Goal: Communication & Community: Answer question/provide support

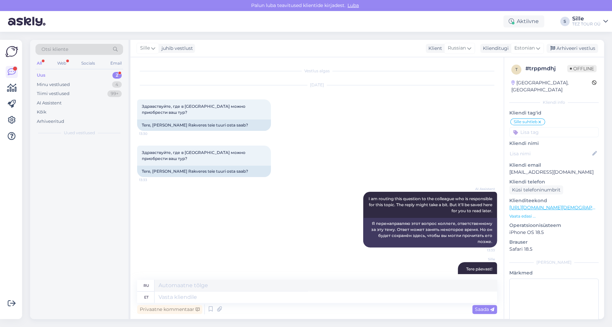
scroll to position [13, 0]
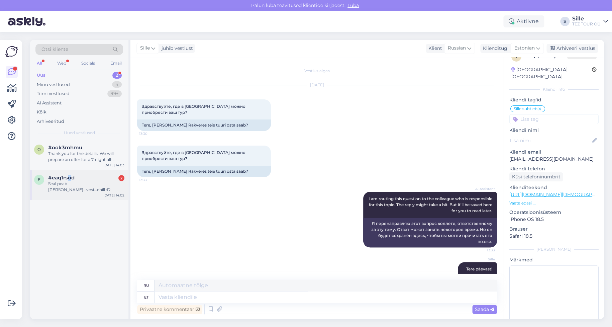
drag, startPoint x: 69, startPoint y: 179, endPoint x: 73, endPoint y: 179, distance: 4.1
click at [71, 179] on span "#eaq1rsod" at bounding box center [61, 177] width 26 height 6
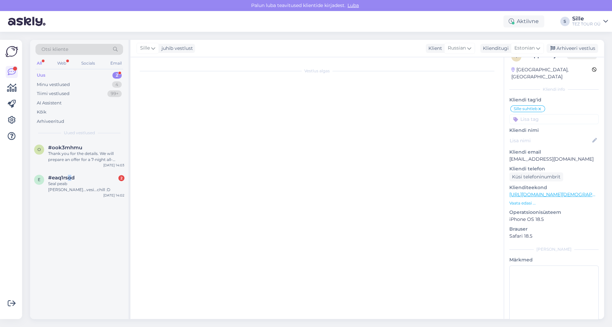
scroll to position [233, 0]
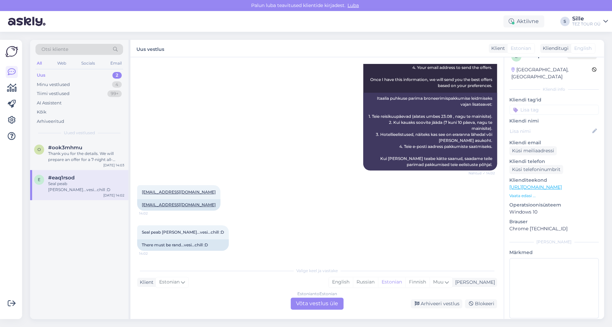
click at [310, 304] on div "Estonian to Estonian Võta vestlus üle" at bounding box center [316, 303] width 53 height 12
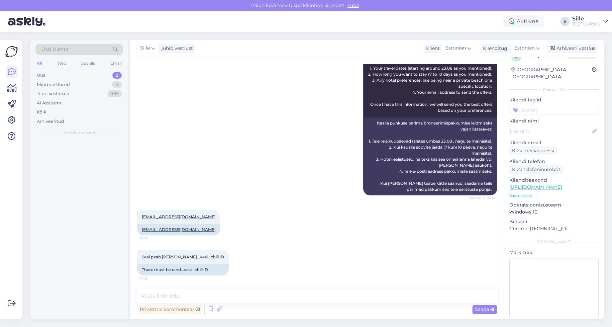
scroll to position [208, 0]
click at [526, 105] on input at bounding box center [553, 110] width 89 height 10
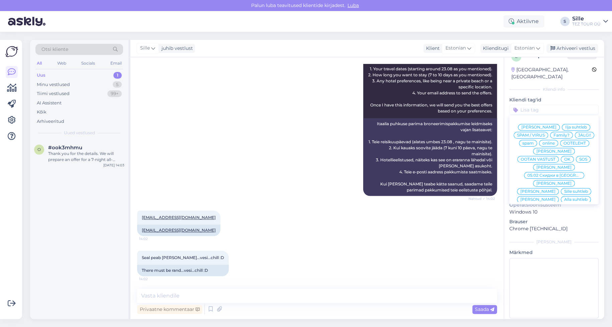
click at [564, 189] on span "Sille suhtleb" at bounding box center [576, 191] width 24 height 4
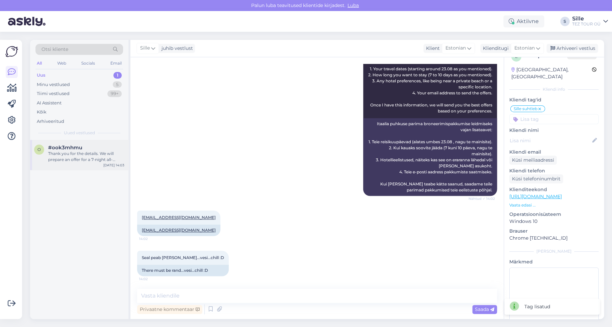
click at [74, 156] on div "Thank you for the details. We will prepare an offer for a 7-night all-inclusive…" at bounding box center [86, 156] width 76 height 12
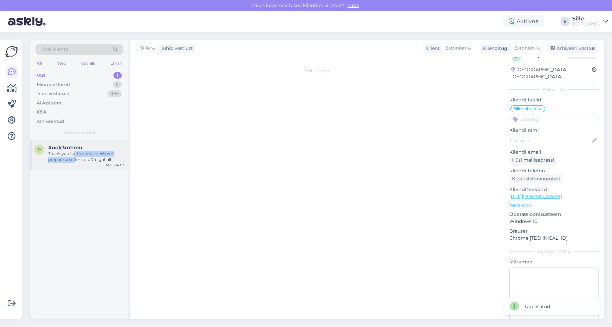
scroll to position [229, 0]
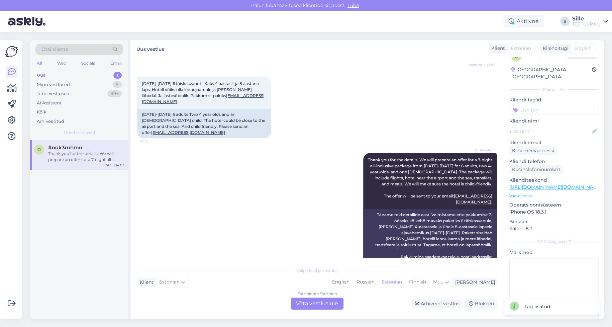
click at [318, 303] on div "Estonian to Estonian Võta vestlus üle" at bounding box center [316, 303] width 53 height 12
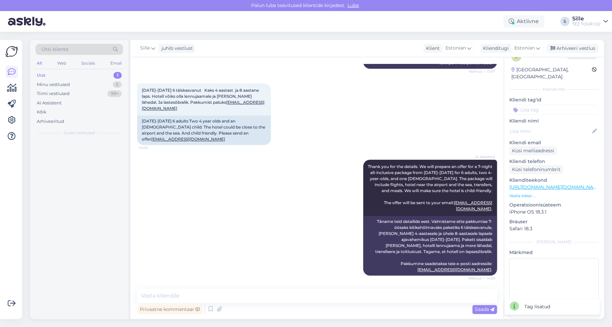
scroll to position [204, 0]
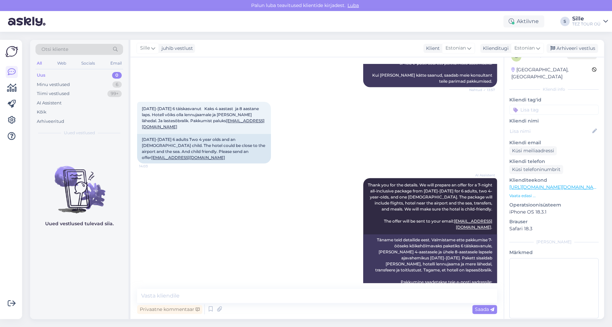
click at [528, 105] on input at bounding box center [553, 110] width 89 height 10
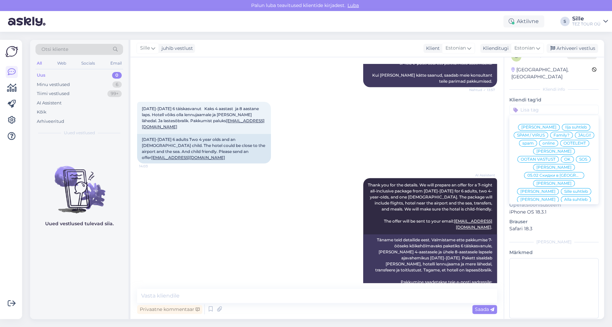
click at [564, 189] on span "Sille suhtleb" at bounding box center [576, 191] width 24 height 4
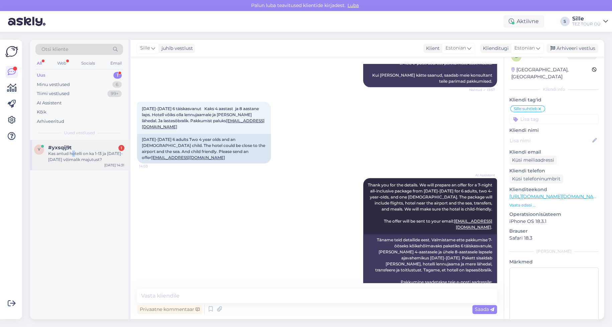
click at [74, 152] on div "Kas antud hotelli on ka 1-13 ja [DATE]-[DATE] võimalik majutust?" at bounding box center [86, 156] width 76 height 12
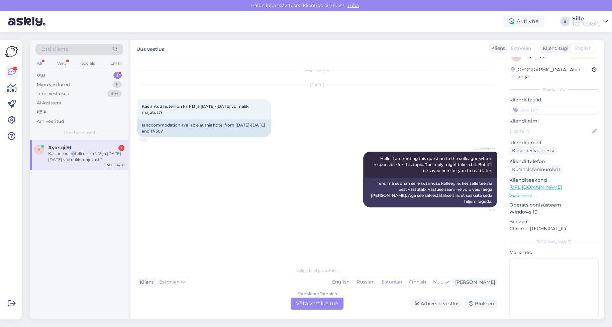
scroll to position [0, 0]
click at [304, 303] on div "Estonian to Estonian Võta vestlus üle" at bounding box center [316, 303] width 53 height 12
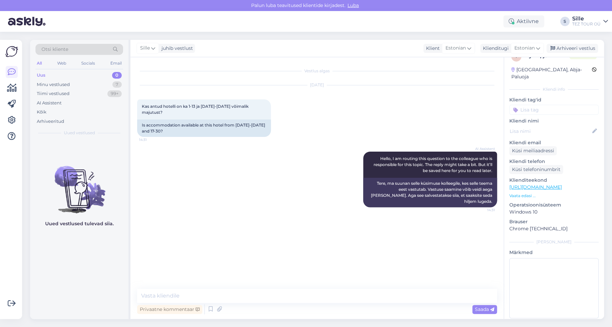
click at [527, 105] on input at bounding box center [553, 110] width 89 height 10
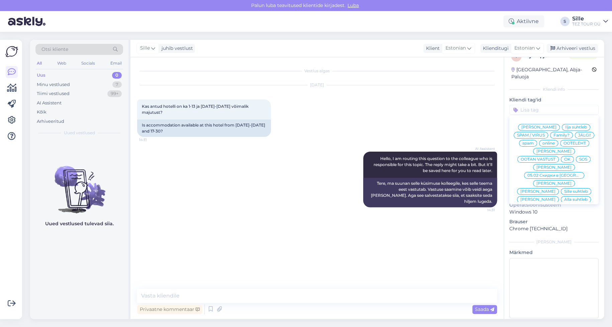
click at [561, 188] on div "Sille suhtleb" at bounding box center [576, 191] width 30 height 7
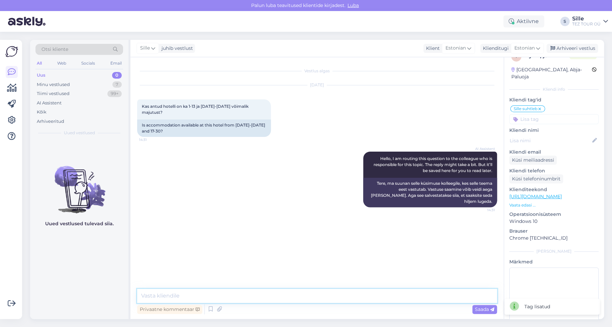
click at [161, 294] on textarea at bounding box center [317, 295] width 360 height 14
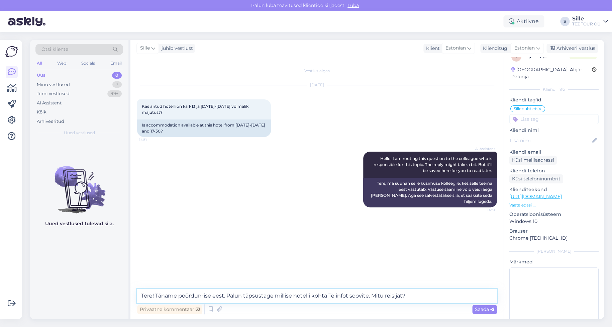
type textarea "Tere! Täname pöördumise eest. Palun täpsustage millise hotelli kohta Te infot s…"
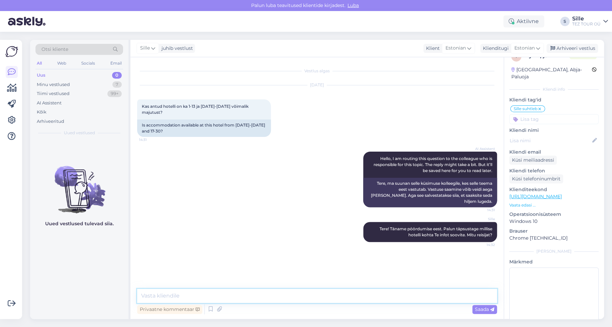
click at [160, 292] on textarea at bounding box center [317, 295] width 360 height 14
click at [71, 83] on div "Minu vestlused 7" at bounding box center [79, 84] width 88 height 9
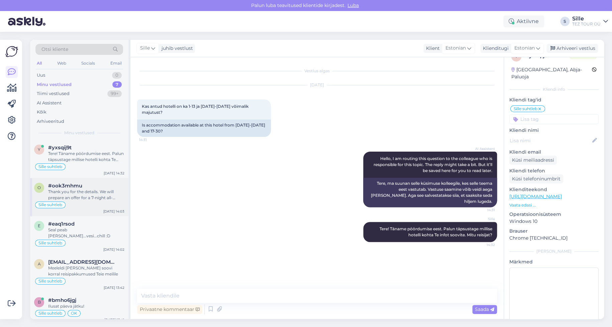
click at [71, 201] on div "Sille suhtleb" at bounding box center [79, 205] width 90 height 8
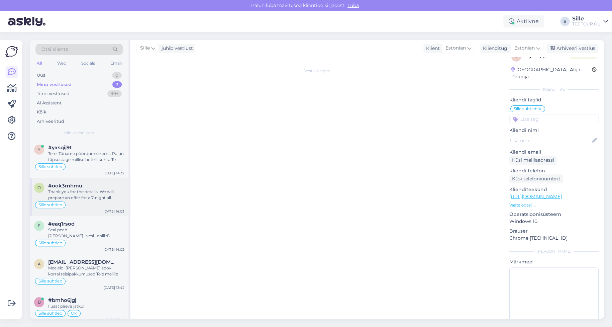
scroll to position [204, 0]
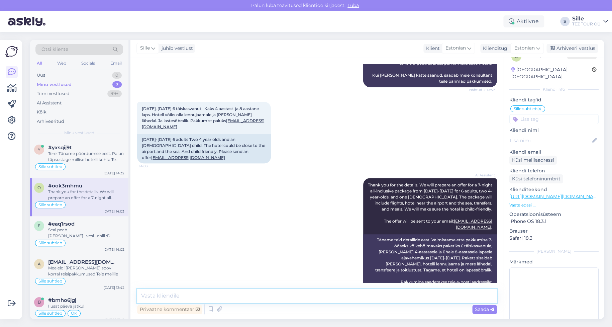
drag, startPoint x: 186, startPoint y: 296, endPoint x: 194, endPoint y: 297, distance: 8.1
click at [189, 296] on textarea at bounding box center [317, 295] width 360 height 14
type textarea "Tere! Täname pöördumise ja reisipäringu eest."
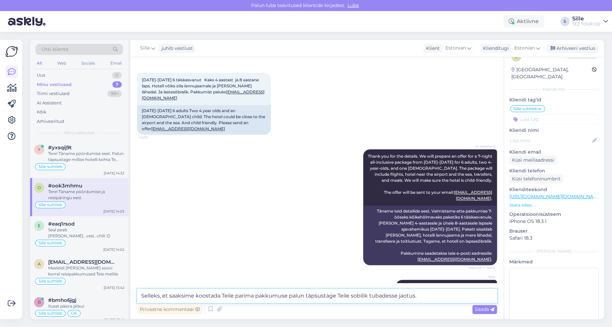
type textarea "Selleks, et saaksime koostada Teile parima pakkumuse palun täpsustage Teile sob…"
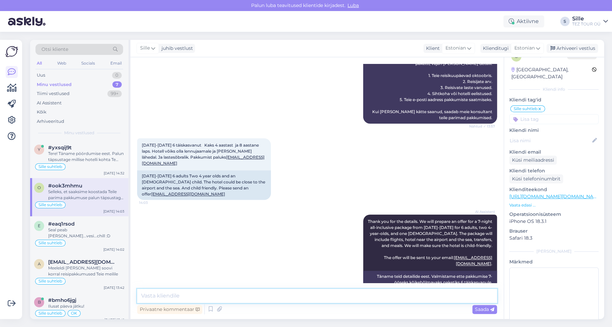
scroll to position [267, 0]
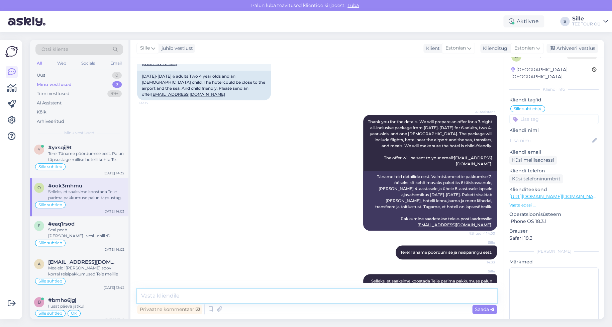
drag, startPoint x: 162, startPoint y: 290, endPoint x: 162, endPoint y: 293, distance: 3.4
click at [162, 293] on textarea at bounding box center [317, 295] width 360 height 14
click at [67, 239] on div "Sille suhtleb" at bounding box center [79, 243] width 90 height 8
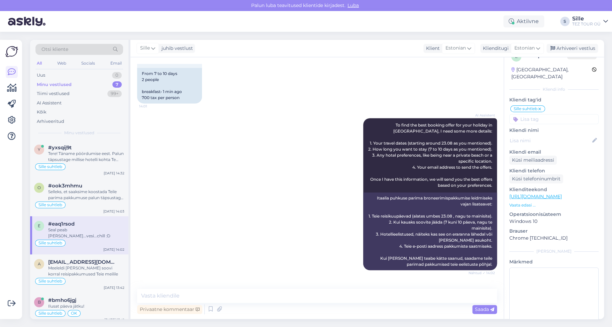
scroll to position [208, 0]
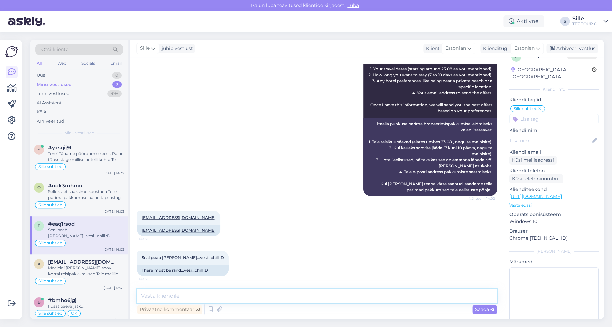
click at [155, 296] on textarea at bounding box center [317, 295] width 360 height 14
type textarea "I"
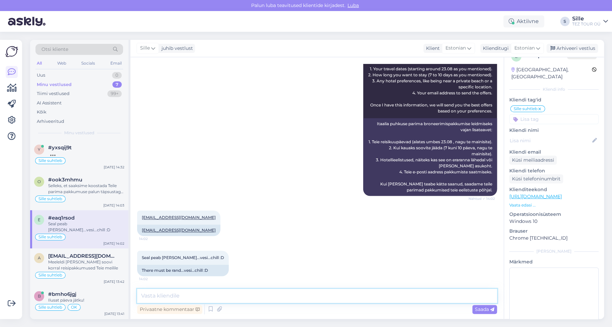
click at [157, 293] on textarea at bounding box center [317, 295] width 360 height 14
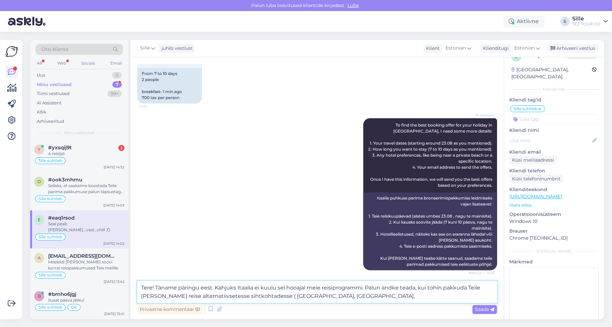
scroll to position [216, 0]
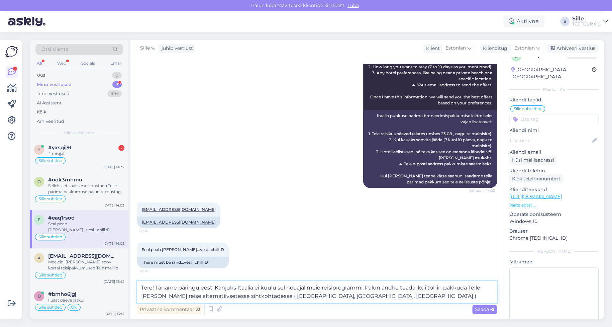
type textarea "Tere! Täname päringu eest. Kahjuks Itaalia ei kuulu sel hooajal meie reisiprogr…"
click at [486, 306] on span "Saada" at bounding box center [484, 309] width 19 height 6
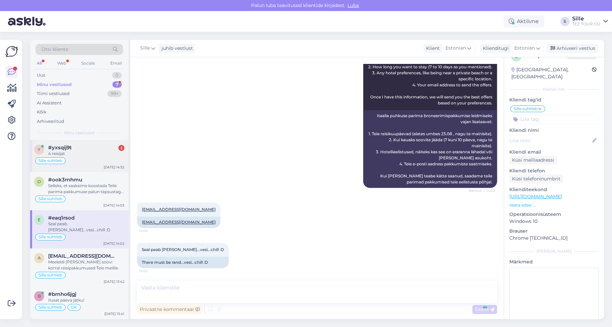
scroll to position [255, 0]
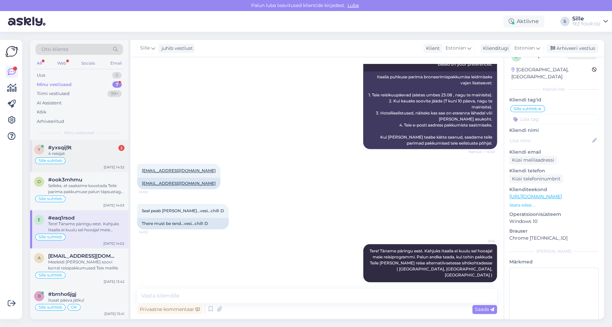
click at [68, 154] on div "4 reisijat" at bounding box center [86, 153] width 76 height 6
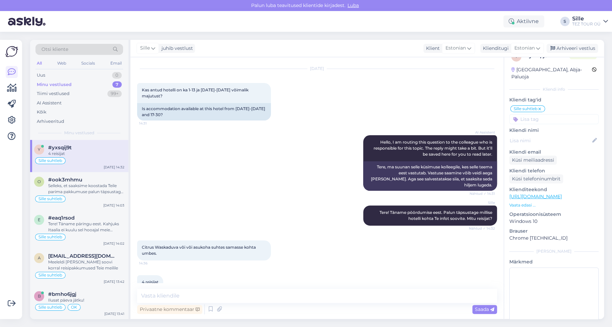
scroll to position [24, 0]
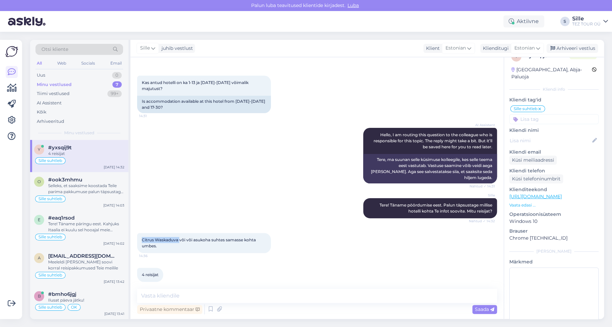
drag, startPoint x: 139, startPoint y: 233, endPoint x: 179, endPoint y: 235, distance: 39.5
click at [179, 235] on div "Citrus Waskaduva või või asukoha suhtes samasse kohta umbes. 14:36" at bounding box center [204, 243] width 134 height 20
copy span "Citrus Waskaduva"
click at [178, 293] on textarea at bounding box center [317, 295] width 360 height 14
type textarea "Kas pakkumus kahesele [PERSON_NAME]?"
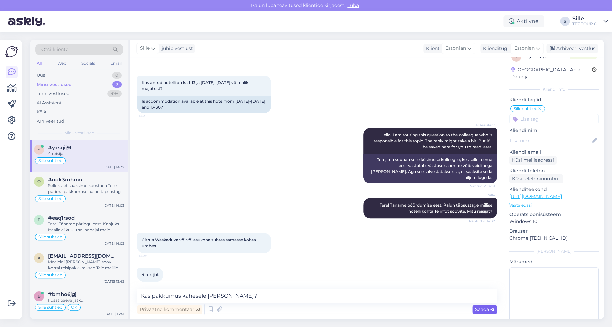
click at [490, 308] on icon at bounding box center [492, 309] width 4 height 4
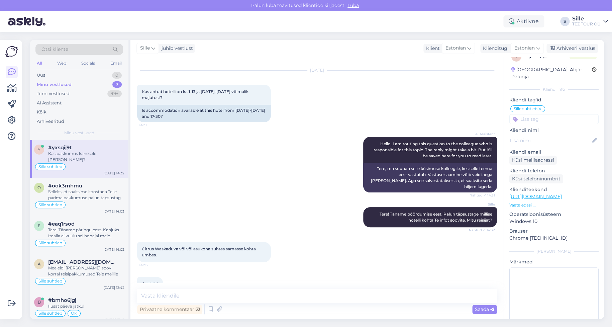
scroll to position [0, 0]
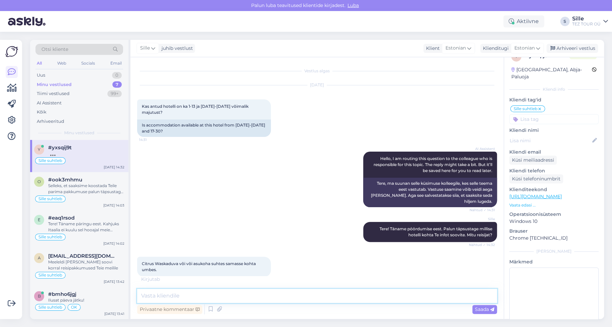
click at [157, 290] on textarea at bounding box center [317, 295] width 360 height 14
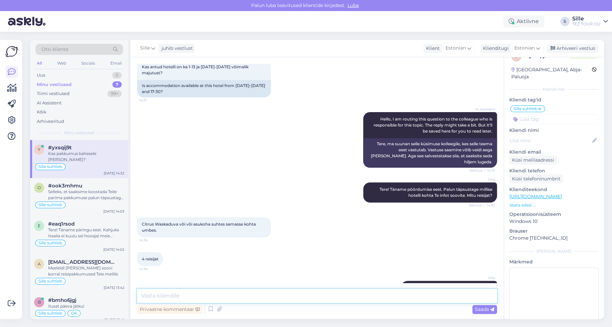
scroll to position [52, 0]
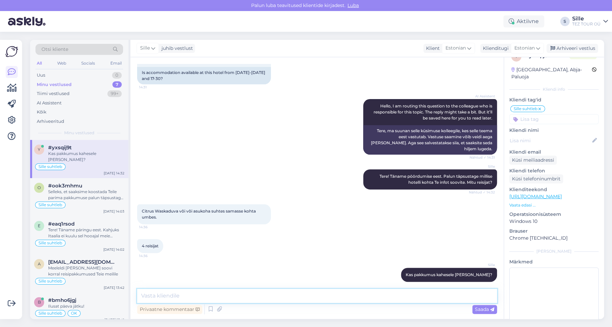
click at [191, 295] on textarea at bounding box center [317, 295] width 360 height 14
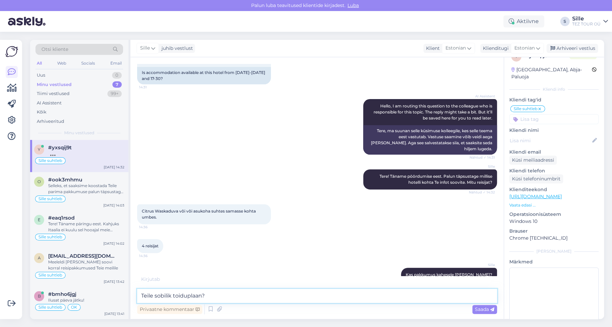
type textarea "Teile sobilik toiduplaan?"
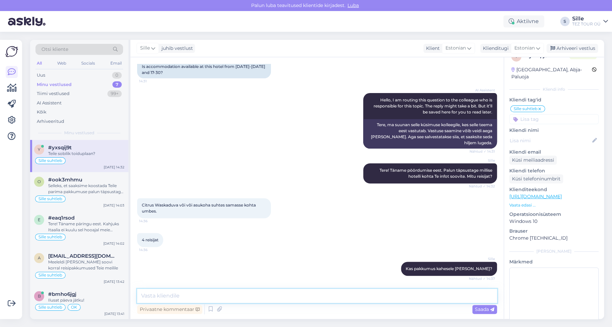
scroll to position [81, 0]
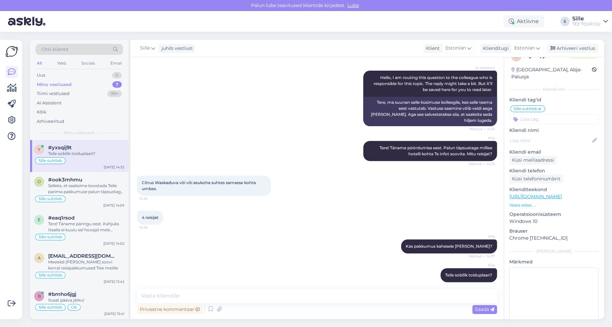
drag, startPoint x: 521, startPoint y: 153, endPoint x: 507, endPoint y: 165, distance: 18.0
click at [521, 155] on div "Küsi meiliaadressi" at bounding box center [532, 159] width 47 height 9
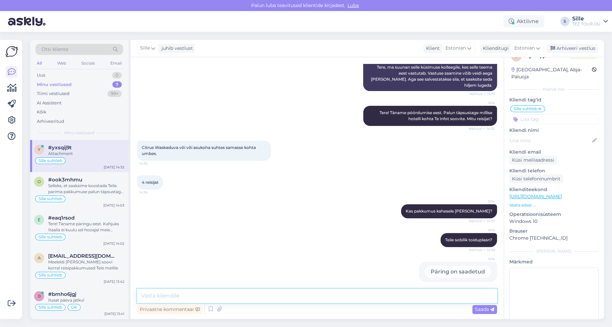
click at [160, 299] on textarea at bounding box center [317, 295] width 360 height 14
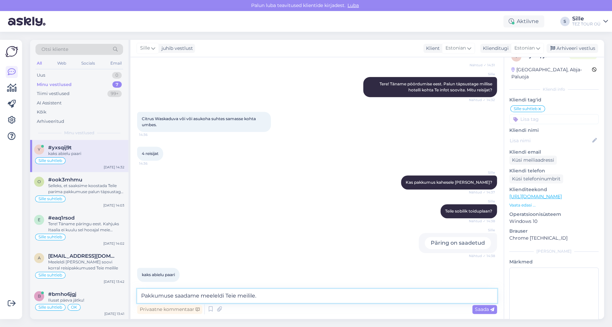
type textarea "Pakkumuse saadame meeleldi Teie meilile."
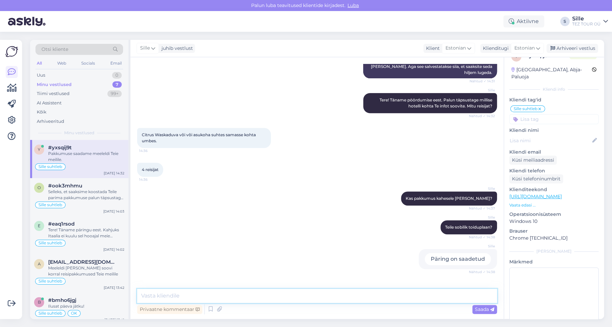
scroll to position [0, 0]
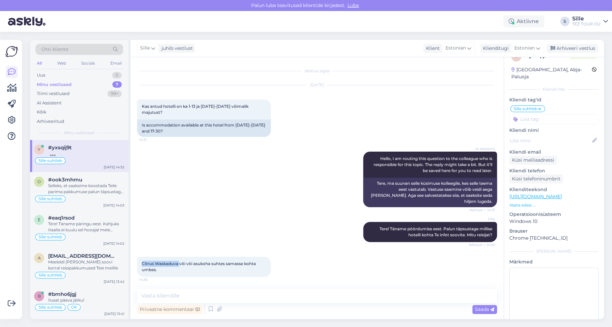
drag, startPoint x: 139, startPoint y: 257, endPoint x: 179, endPoint y: 255, distance: 40.5
click at [179, 256] on div "Citrus Waskaduva või või asukoha suhtes samasse kohta umbes. 14:36" at bounding box center [204, 266] width 134 height 20
copy span "Citrus Waskaduva"
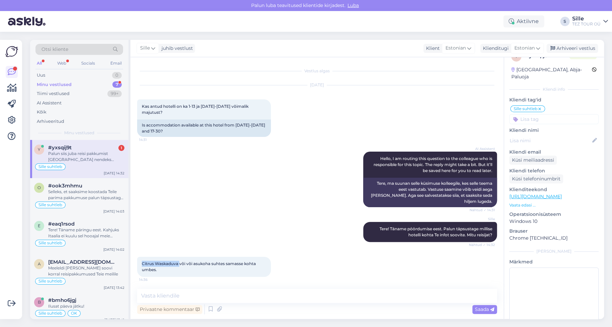
scroll to position [214, 0]
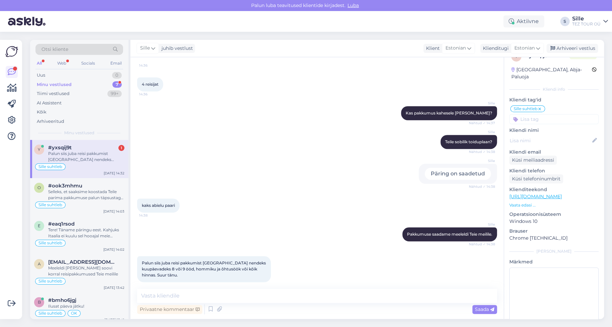
click at [75, 159] on div "Palun siis juba reisi pakkumist [GEOGRAPHIC_DATA] nendeks kuupäevadeks 8 või 9 …" at bounding box center [86, 156] width 76 height 12
click at [174, 291] on textarea at bounding box center [317, 295] width 360 height 14
type textarea "Palun kirjutage oma meiliaadress"
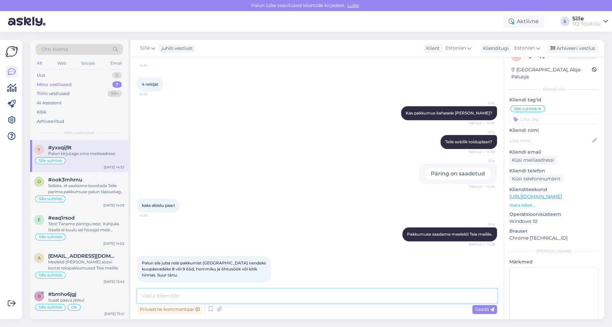
scroll to position [243, 0]
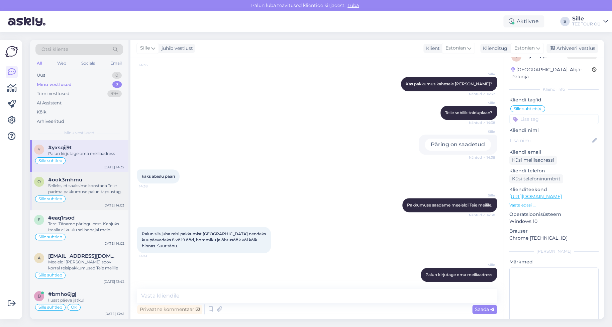
click at [89, 197] on div "Sille suhtleb" at bounding box center [79, 199] width 90 height 8
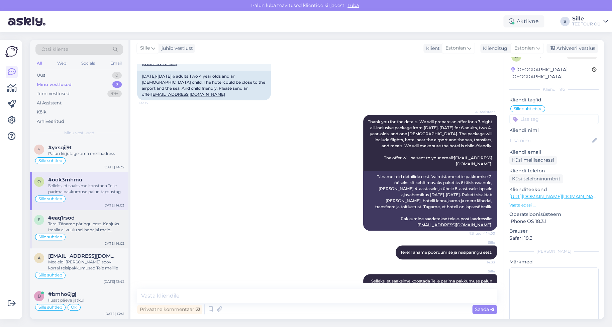
click at [120, 226] on div "Tere! Täname päringu eest. Kahjuks Itaalia ei kuulu sel hooajal meie reisiprogr…" at bounding box center [86, 227] width 76 height 12
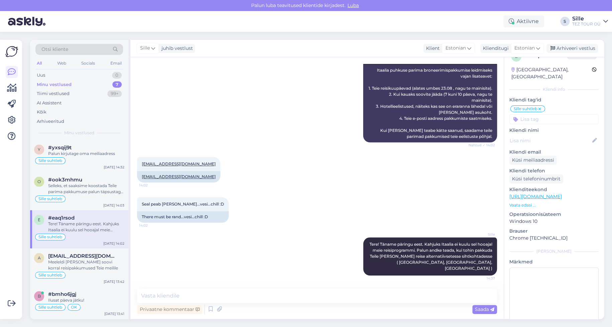
scroll to position [255, 0]
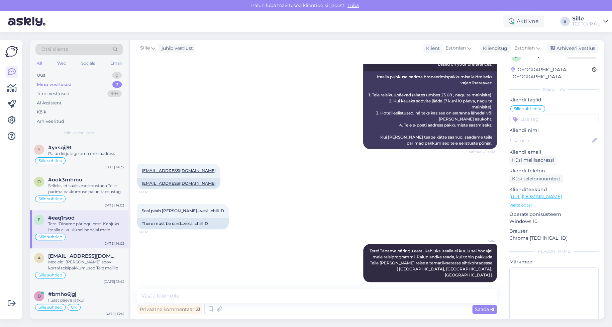
click at [529, 114] on input at bounding box center [553, 119] width 89 height 10
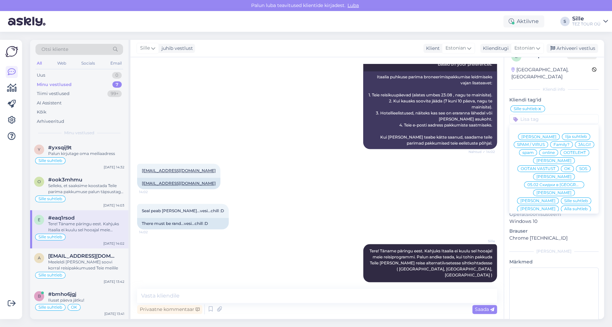
click at [570, 166] on span "OK" at bounding box center [567, 168] width 6 height 4
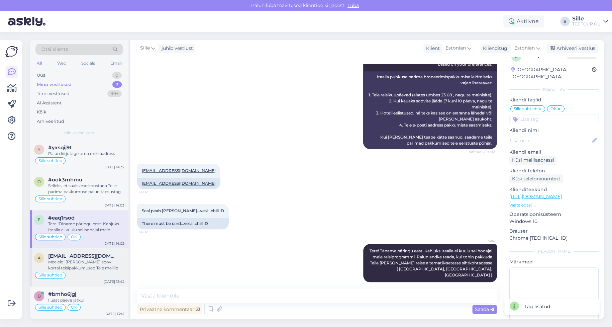
click at [109, 263] on div "Meeleldi [PERSON_NAME] soovi korral reisipakkumused Teie meilile" at bounding box center [86, 265] width 76 height 12
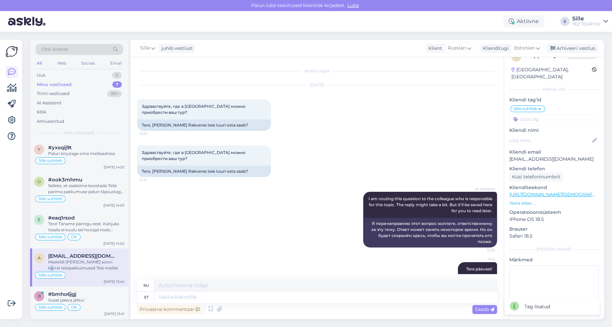
scroll to position [0, 0]
click at [533, 114] on input at bounding box center [553, 119] width 89 height 10
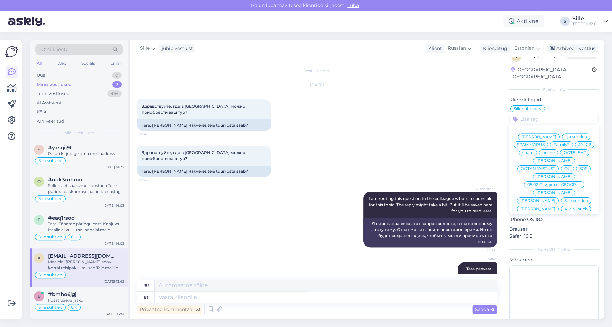
click at [570, 166] on span "OK" at bounding box center [567, 168] width 6 height 4
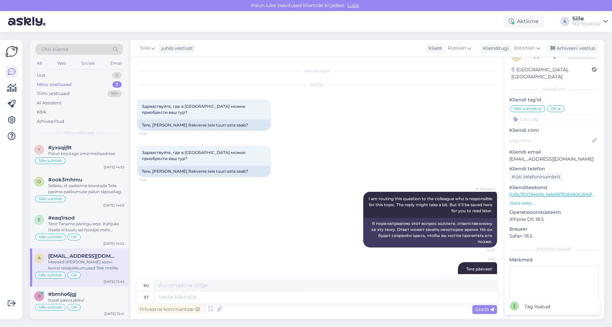
scroll to position [69, 0]
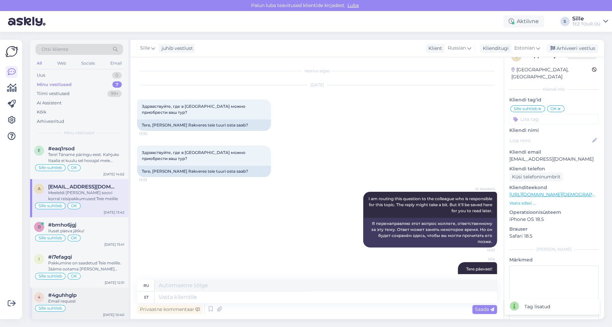
click at [81, 296] on div "#4guhhglp Email request" at bounding box center [86, 298] width 76 height 12
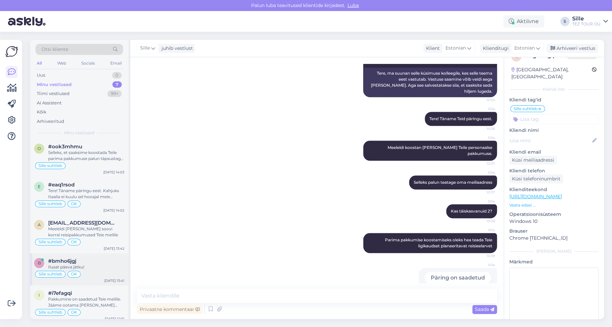
scroll to position [0, 0]
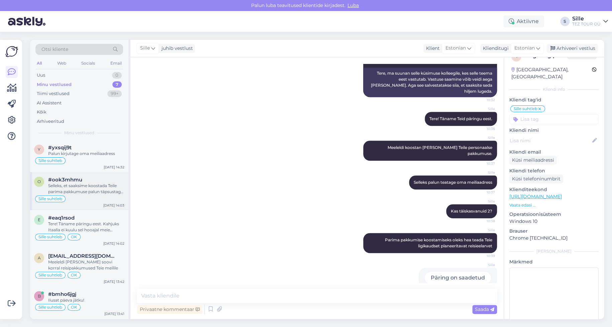
click at [92, 194] on div "Selleks, et saaksime koostada Teile parima pakkumuse palun täpsustage Teile sob…" at bounding box center [86, 189] width 76 height 12
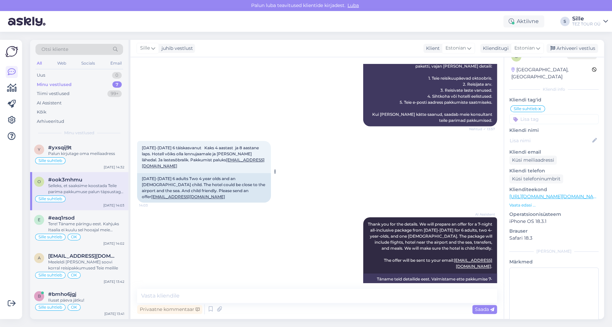
scroll to position [134, 0]
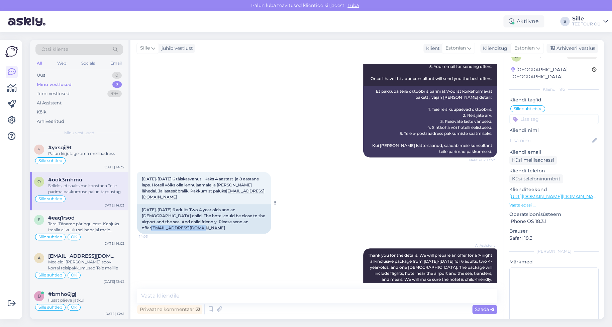
drag, startPoint x: 261, startPoint y: 216, endPoint x: 199, endPoint y: 219, distance: 61.9
click at [201, 218] on div "[DATE]-[DATE] 6 adults Two 4 year olds and an [DEMOGRAPHIC_DATA] child. The hot…" at bounding box center [204, 218] width 134 height 29
copy link "[EMAIL_ADDRESS][DOMAIN_NAME]"
click at [249, 290] on textarea at bounding box center [317, 295] width 360 height 14
drag, startPoint x: 60, startPoint y: 154, endPoint x: 78, endPoint y: 156, distance: 17.8
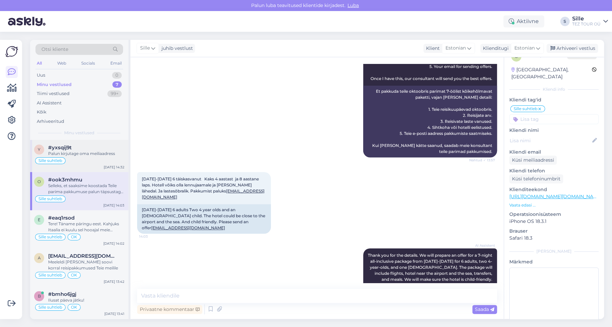
click at [60, 154] on div "Palun kirjutage oma meiliaadress" at bounding box center [86, 153] width 76 height 6
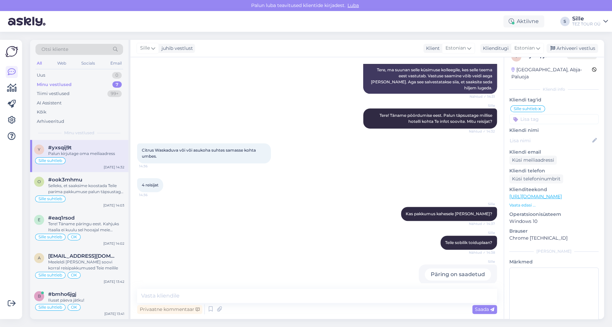
scroll to position [42, 0]
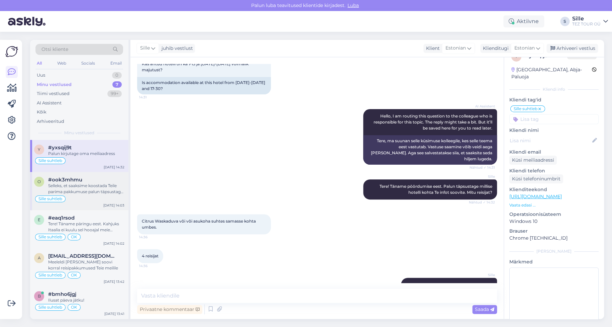
click at [84, 191] on div "Selleks, et saaksime koostada Teile parima pakkumuse palun täpsustage Teile sob…" at bounding box center [86, 189] width 76 height 12
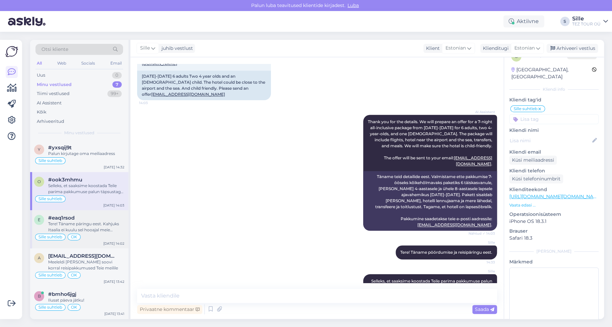
drag, startPoint x: 67, startPoint y: 227, endPoint x: 72, endPoint y: 228, distance: 4.5
click at [68, 227] on div "Tere! Täname päringu eest. Kahjuks Itaalia ei kuulu sel hooajal meie reisiprogr…" at bounding box center [86, 227] width 76 height 12
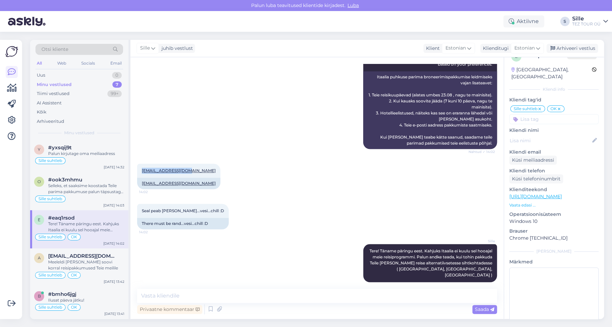
drag, startPoint x: 191, startPoint y: 168, endPoint x: 135, endPoint y: 166, distance: 55.5
click at [135, 166] on div "Vestlus algas [DATE] Tere! Soovin puhkust vähemalt 1 ndl [GEOGRAPHIC_DATA], läh…" at bounding box center [316, 187] width 373 height 261
copy link "[EMAIL_ADDRESS][DOMAIN_NAME]"
click at [270, 276] on div "Sille Tere! Täname päringu eest. Kahjuks Itaalia ei kuulu sel hooajal meie reis…" at bounding box center [317, 262] width 360 height 53
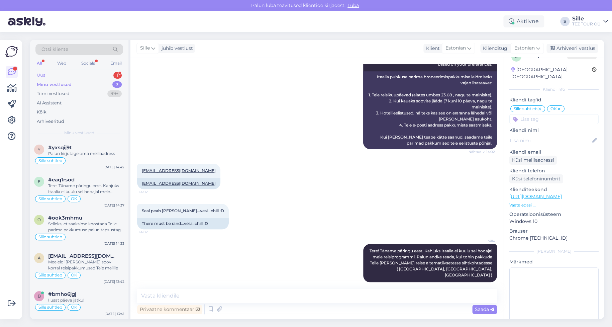
drag, startPoint x: 94, startPoint y: 73, endPoint x: 94, endPoint y: 78, distance: 5.7
click at [94, 73] on div "Uus 1" at bounding box center [79, 75] width 88 height 9
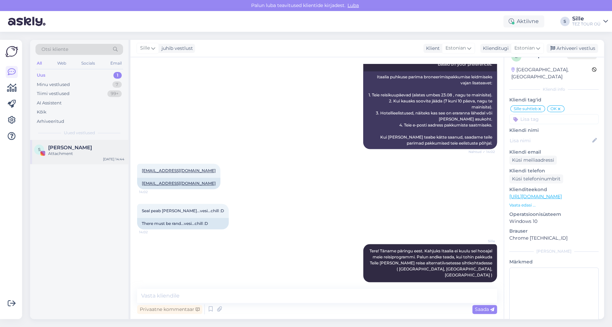
click at [75, 146] on span "[PERSON_NAME]" at bounding box center [70, 147] width 44 height 6
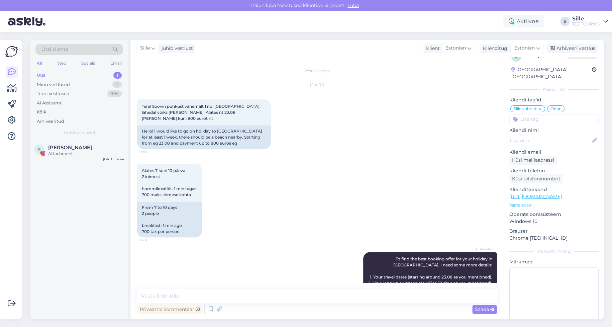
scroll to position [0, 0]
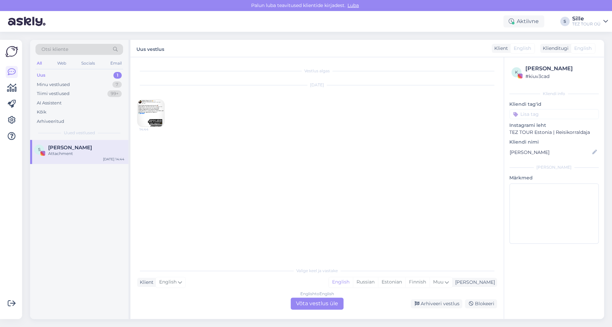
click at [155, 116] on img at bounding box center [150, 113] width 27 height 27
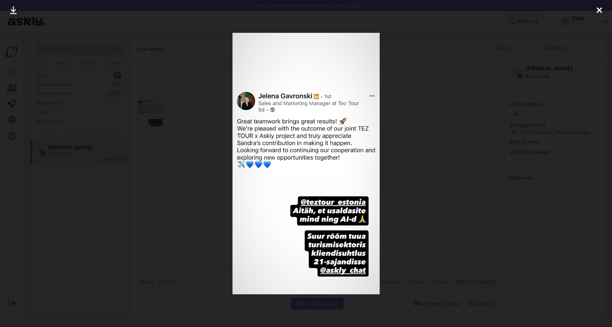
click at [426, 186] on div at bounding box center [306, 163] width 612 height 327
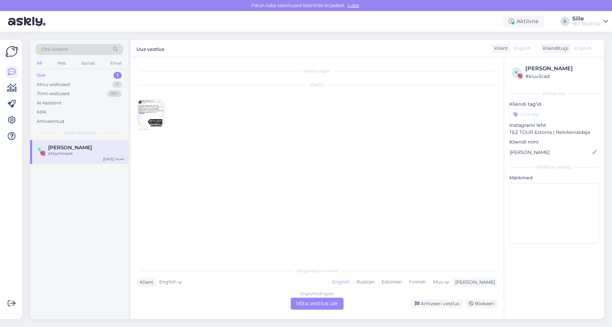
click at [67, 155] on div "Attachment" at bounding box center [86, 153] width 76 height 6
click at [154, 114] on img at bounding box center [150, 113] width 27 height 27
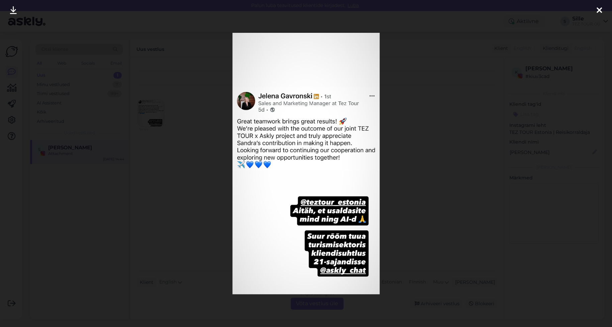
click at [598, 9] on icon at bounding box center [598, 10] width 5 height 9
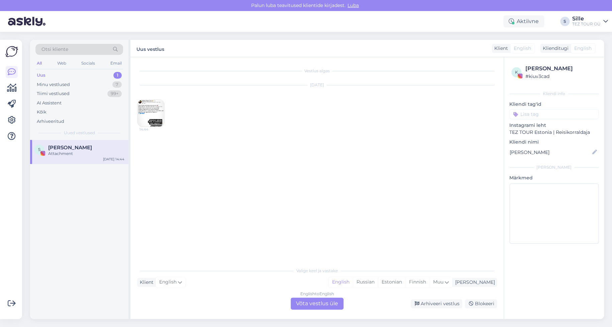
drag, startPoint x: 315, startPoint y: 303, endPoint x: 318, endPoint y: 301, distance: 3.7
click at [315, 303] on div "English to English Võta vestlus üle" at bounding box center [316, 303] width 53 height 12
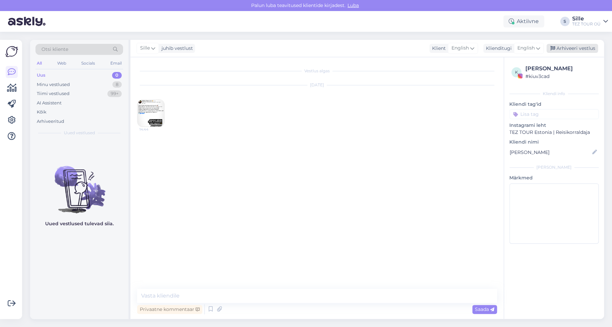
click at [569, 48] on div "Arhiveeri vestlus" at bounding box center [571, 48] width 51 height 9
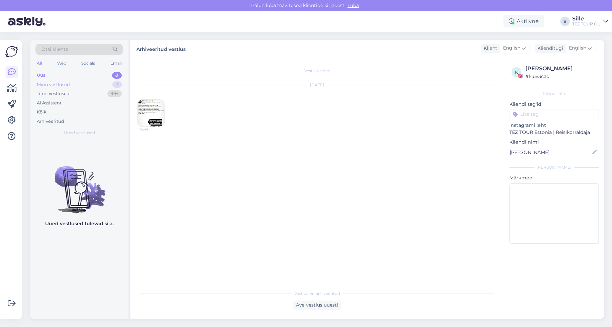
click at [66, 85] on div "Minu vestlused" at bounding box center [53, 84] width 33 height 7
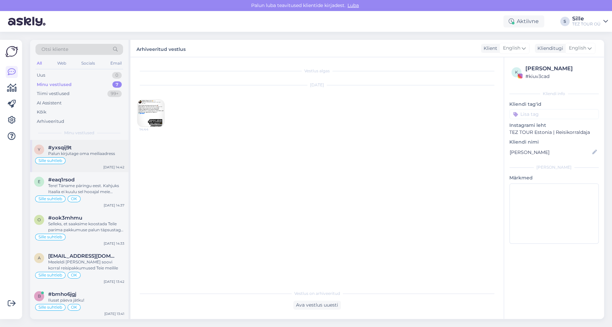
click at [89, 167] on div "y #yxsqij9t Palun kirjutage oma meiliaadress [PERSON_NAME] suhtleb [DATE] 14:42" at bounding box center [79, 156] width 98 height 32
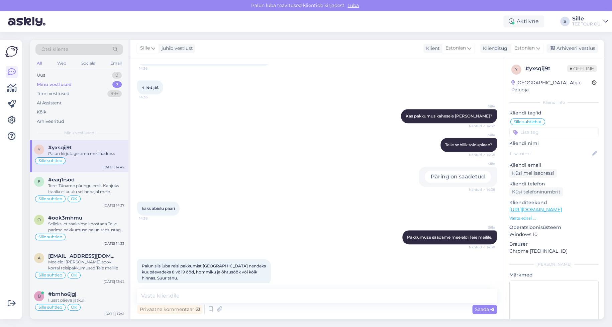
scroll to position [243, 0]
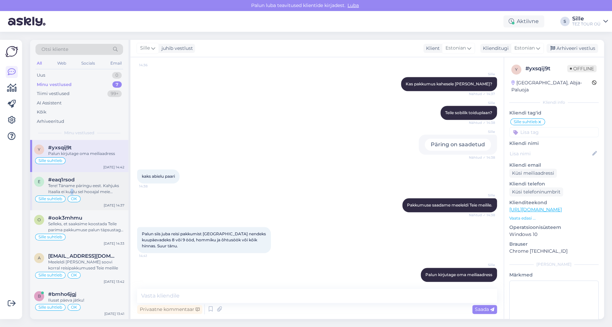
click at [73, 191] on div "Tere! Täname päringu eest. Kahjuks Itaalia ei kuulu sel hooajal meie reisiprogr…" at bounding box center [86, 189] width 76 height 12
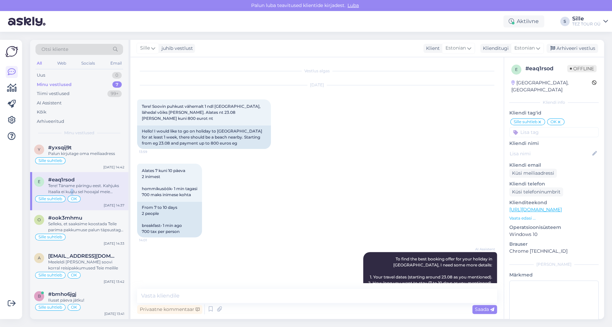
scroll to position [255, 0]
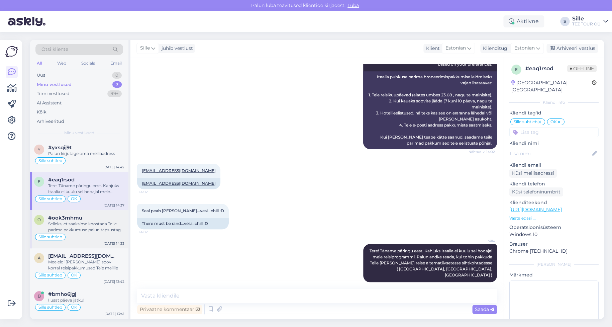
click at [80, 221] on div "Selleks, et saaksime koostada Teile parima pakkumuse palun täpsustage Teile sob…" at bounding box center [86, 227] width 76 height 12
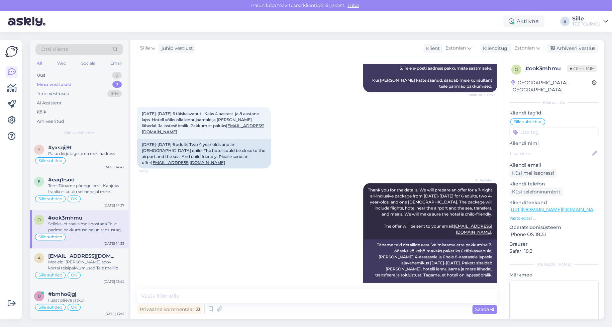
scroll to position [267, 0]
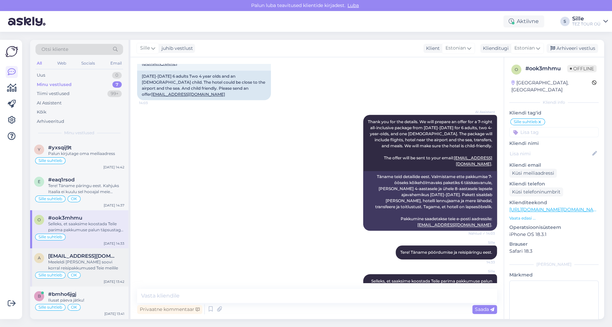
click at [77, 260] on div "Meeleldi [PERSON_NAME] soovi korral reisipakkumused Teie meilile" at bounding box center [86, 265] width 76 height 12
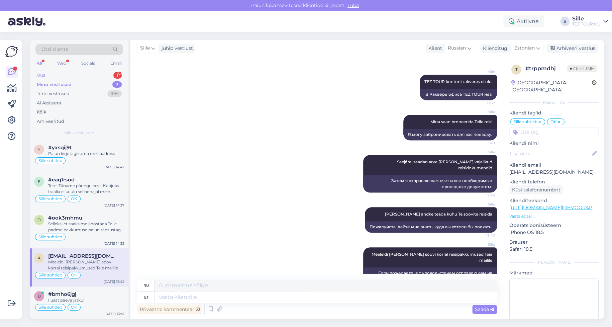
click at [55, 73] on div "Uus 1" at bounding box center [79, 75] width 88 height 9
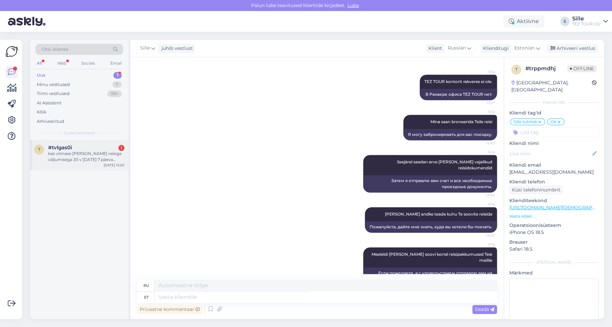
click at [82, 157] on div "kas viimase [PERSON_NAME] reisiga väljumisega 20 v [DATE] 7 päeva miskit pakett…" at bounding box center [86, 156] width 76 height 12
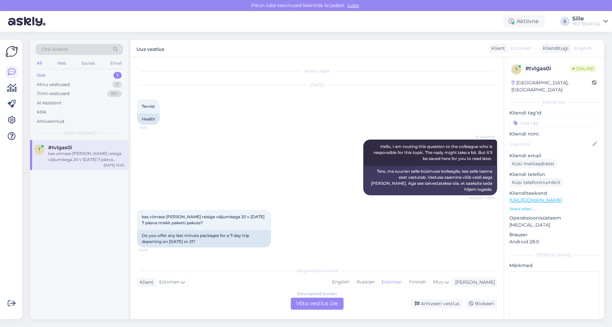
click at [313, 300] on div "Estonian to Estonian Võta vestlus üle" at bounding box center [316, 303] width 53 height 12
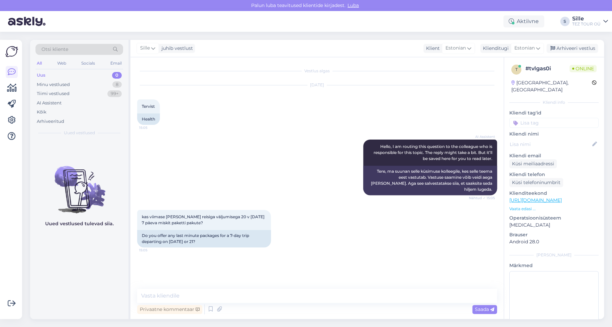
click at [539, 118] on input at bounding box center [553, 123] width 89 height 10
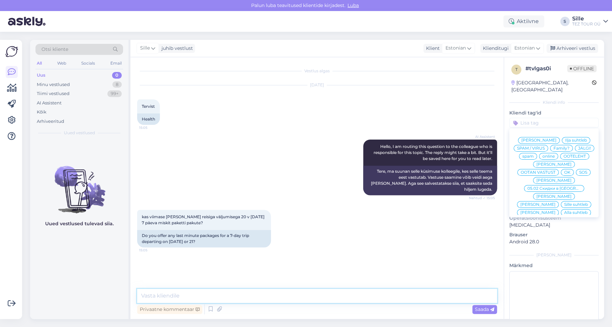
click at [163, 295] on textarea at bounding box center [317, 295] width 360 height 14
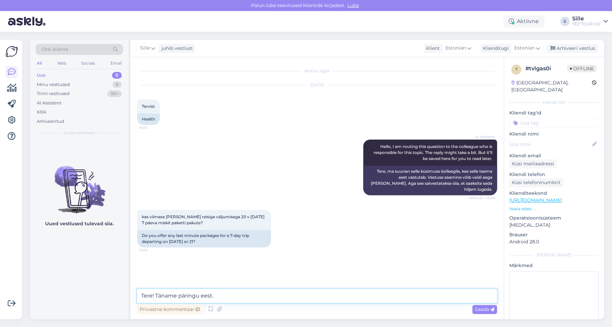
type textarea "Tere! Täname päringu eest."
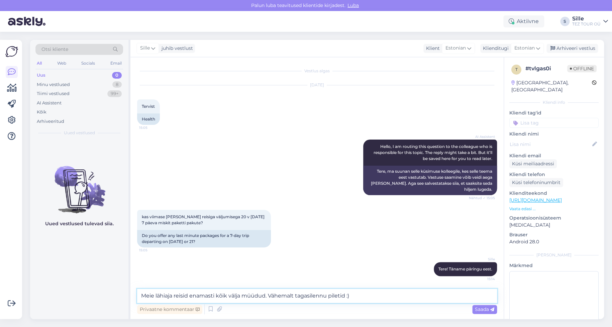
type textarea "Meie lähiaja reisid enamasti kõik välja müüdud. Vähemalt tagasilennu piletid :)"
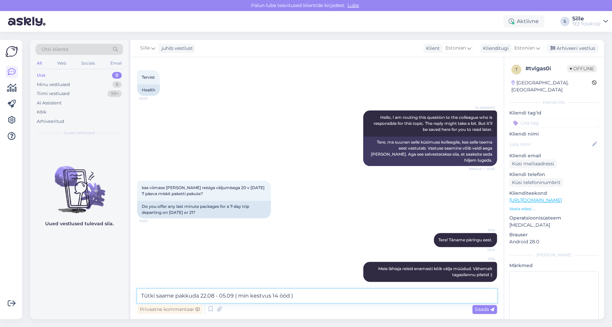
type textarea "Tütki saame pakkuda 22.08 - 05.09 ( min kestvus 14 ööd )"
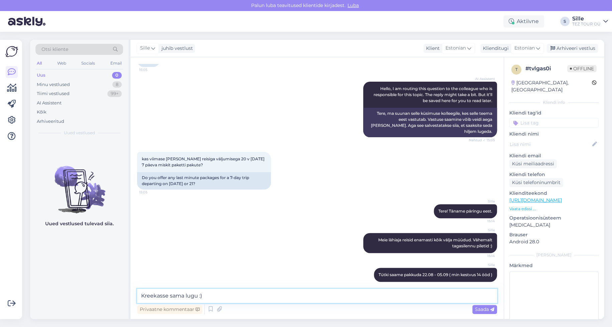
type textarea "Kreekasse sama lugu :)"
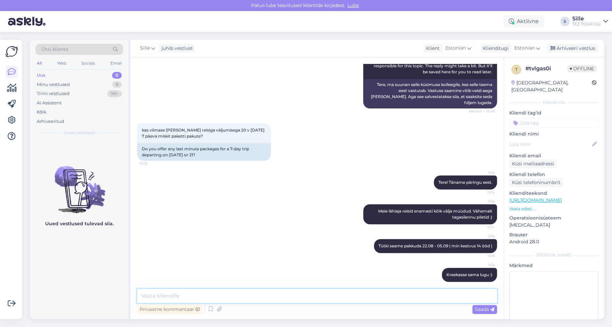
click at [144, 291] on textarea at bounding box center [317, 295] width 360 height 14
type textarea "Bulgaaria 27.08 - 03.09"
click at [477, 308] on span "Saada" at bounding box center [484, 309] width 19 height 6
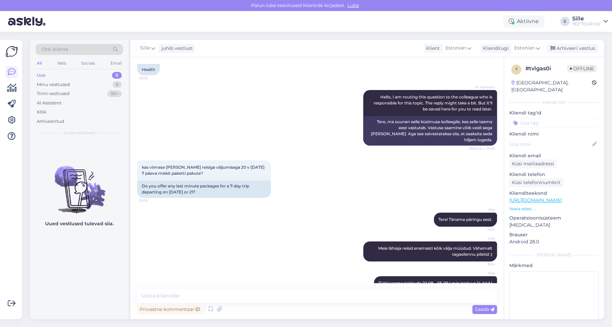
scroll to position [0, 0]
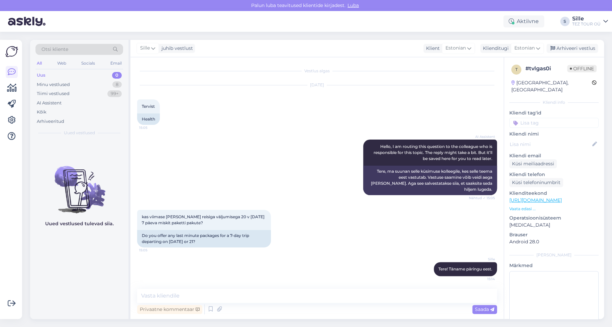
click at [524, 121] on div "t # tvlgas0i Offline [GEOGRAPHIC_DATA], [GEOGRAPHIC_DATA] Kliendi info Kliendi …" at bounding box center [554, 199] width 100 height 284
click at [525, 118] on input at bounding box center [553, 123] width 89 height 10
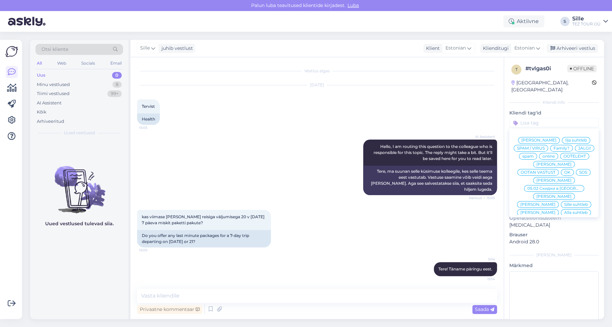
click at [570, 170] on span "OK" at bounding box center [567, 172] width 6 height 4
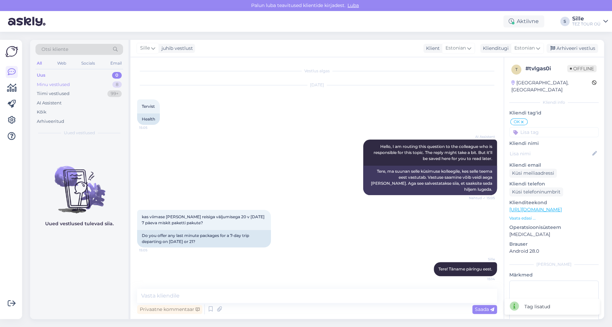
click at [58, 84] on div "Minu vestlused" at bounding box center [53, 84] width 33 height 7
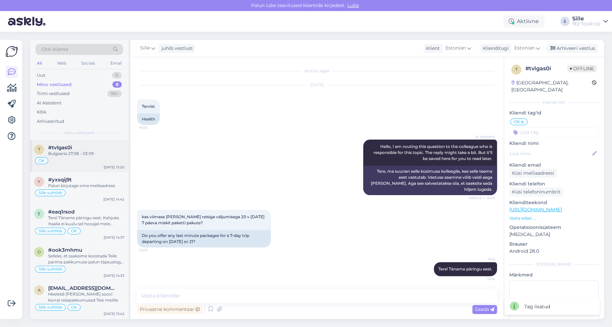
click at [74, 151] on div "Bulgaaria 27.08 - 03.09" at bounding box center [86, 153] width 76 height 6
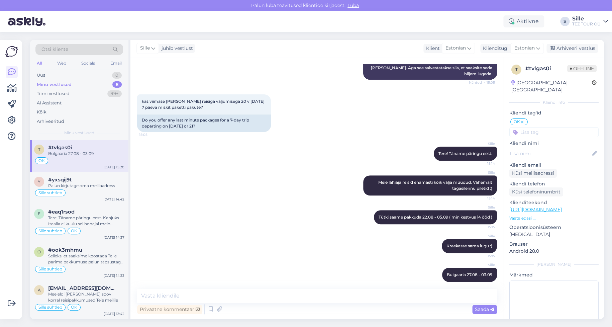
click at [532, 128] on input at bounding box center [553, 132] width 89 height 10
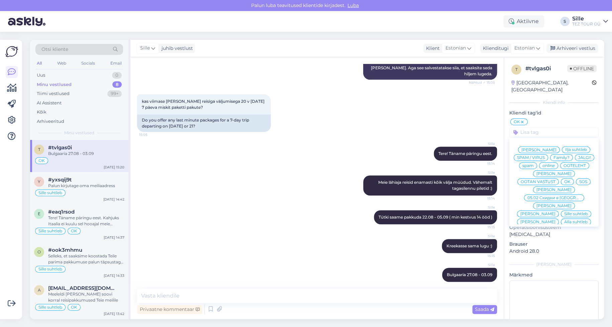
click at [561, 210] on div "Sille suhtleb" at bounding box center [576, 213] width 30 height 7
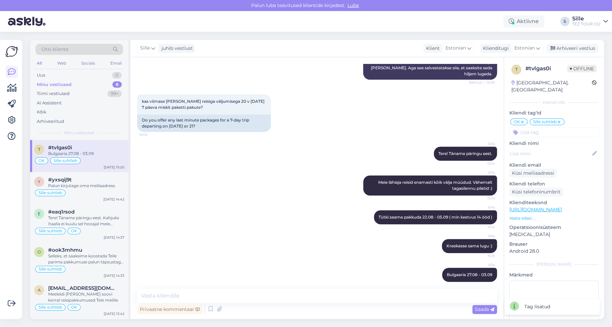
click at [214, 221] on div "[PERSON_NAME] saame pakkuda 22.08 - 05.09 ( min kestvus 14 ööd ) 15:15" at bounding box center [317, 217] width 360 height 29
click at [89, 192] on div "Sille suhtleb" at bounding box center [79, 193] width 90 height 8
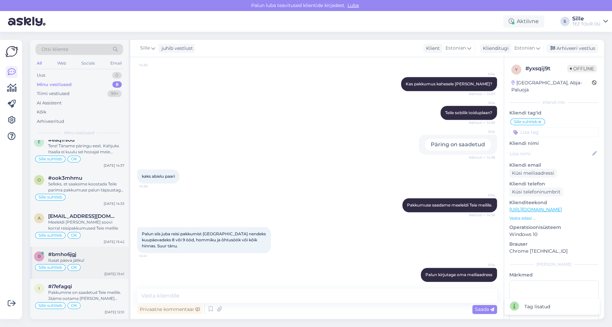
scroll to position [101, 0]
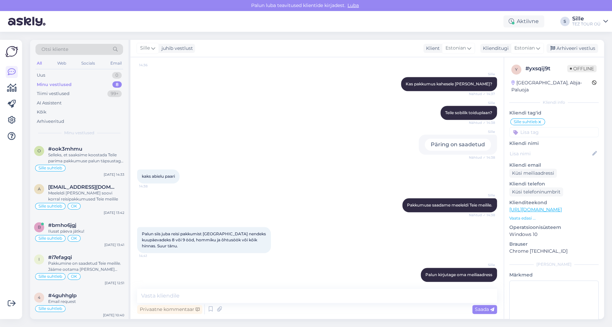
click at [280, 269] on div "[PERSON_NAME] kirjutage oma meiliaadress 14:42" at bounding box center [317, 274] width 360 height 29
click at [96, 74] on div "Uus 1" at bounding box center [79, 75] width 88 height 9
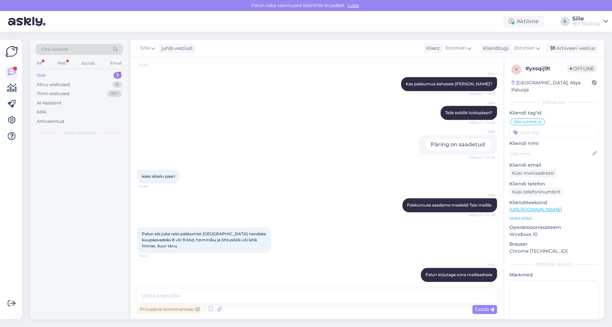
scroll to position [0, 0]
click at [83, 149] on div "#1oqn7d9w 2" at bounding box center [86, 147] width 76 height 6
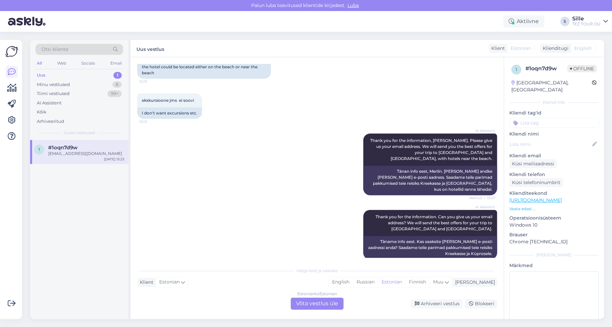
scroll to position [504, 0]
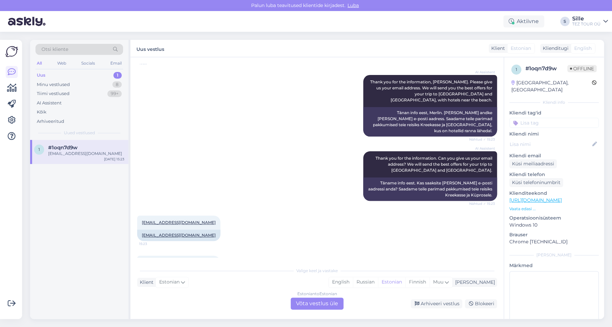
drag, startPoint x: 323, startPoint y: 304, endPoint x: 320, endPoint y: 300, distance: 4.1
click at [321, 302] on div "Estonian to Estonian Võta vestlus üle" at bounding box center [316, 303] width 53 height 12
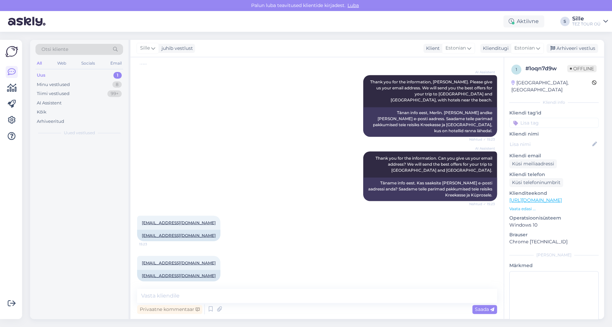
scroll to position [479, 0]
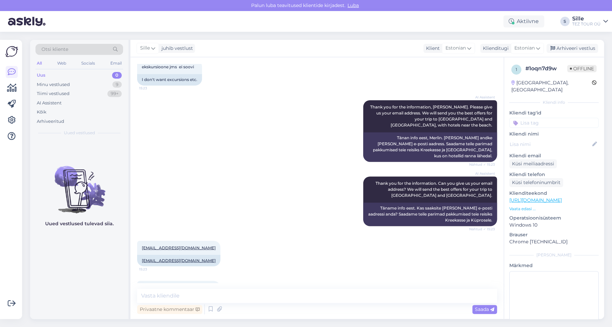
click at [530, 118] on input at bounding box center [553, 123] width 89 height 10
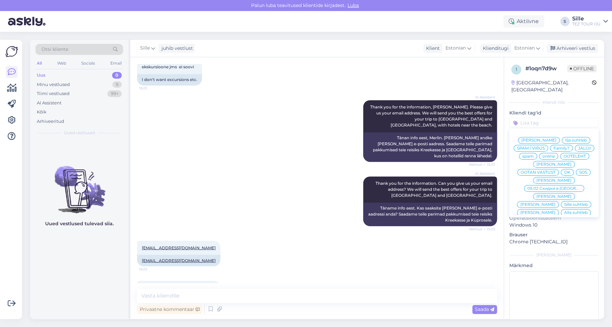
drag, startPoint x: 544, startPoint y: 196, endPoint x: 521, endPoint y: 200, distance: 22.6
click at [561, 201] on div "Sille suhtleb" at bounding box center [576, 204] width 30 height 7
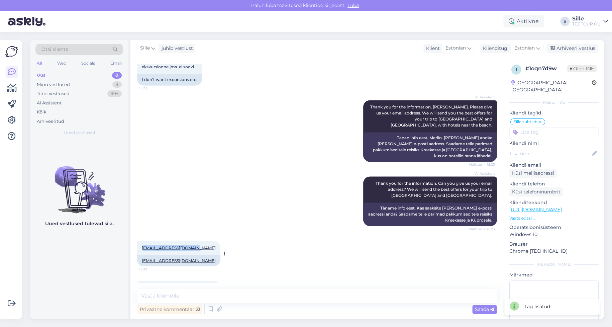
drag, startPoint x: 192, startPoint y: 217, endPoint x: 144, endPoint y: 215, distance: 48.2
click at [144, 240] on div "[EMAIL_ADDRESS][DOMAIN_NAME] 15:23" at bounding box center [178, 247] width 83 height 14
drag, startPoint x: 194, startPoint y: 256, endPoint x: 140, endPoint y: 253, distance: 53.6
click at [141, 280] on div "[EMAIL_ADDRESS][DOMAIN_NAME] 15:23" at bounding box center [178, 287] width 83 height 14
copy link "[EMAIL_ADDRESS][DOMAIN_NAME]"
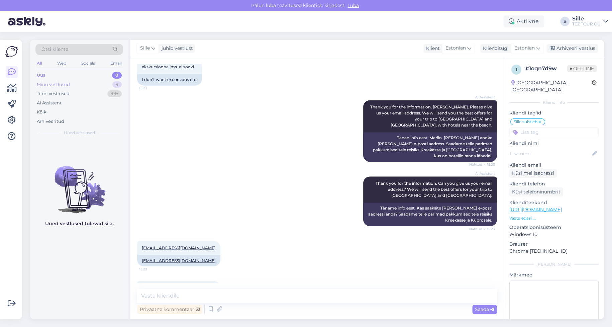
click at [60, 84] on div "Minu vestlused" at bounding box center [53, 84] width 33 height 7
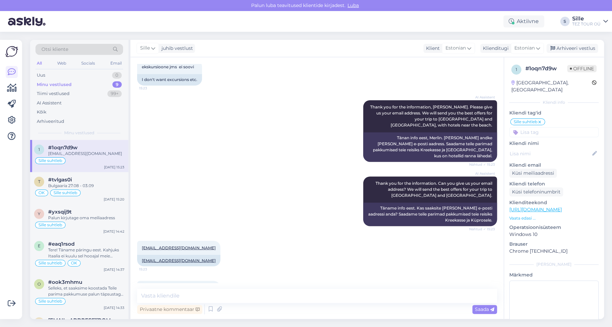
scroll to position [0, 0]
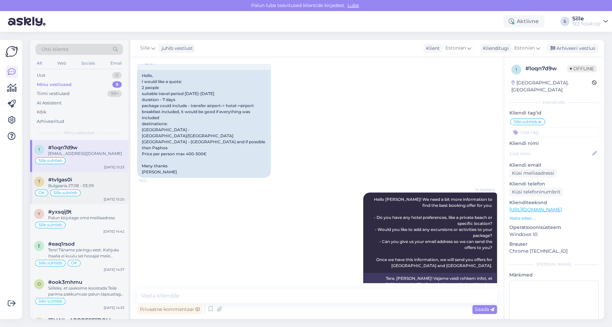
click at [80, 189] on div "OK Sille suhtleb" at bounding box center [79, 193] width 90 height 8
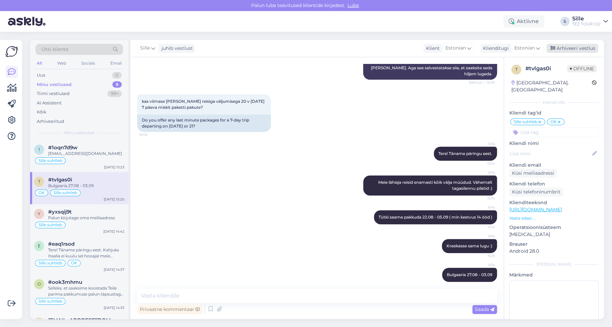
click at [579, 49] on div "Arhiveeri vestlus" at bounding box center [571, 48] width 51 height 9
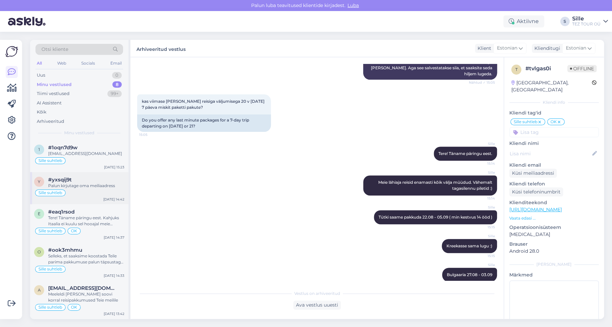
click at [76, 183] on div "Palun kirjutage oma meiliaadress" at bounding box center [86, 186] width 76 height 6
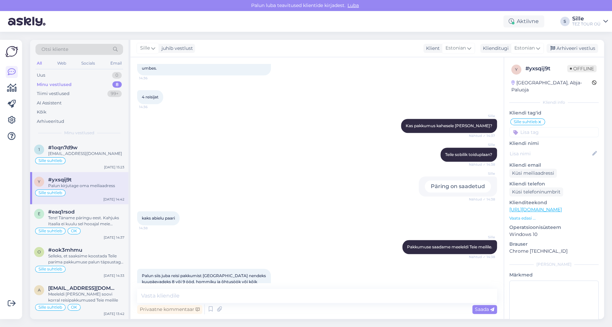
scroll to position [243, 0]
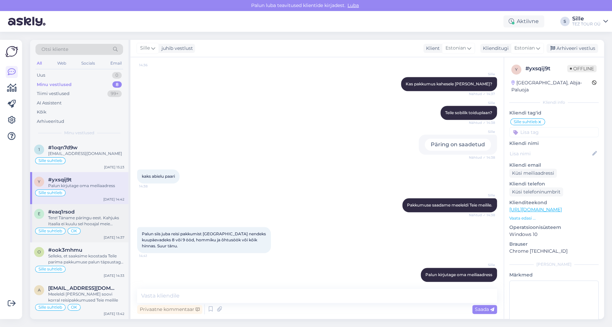
click at [62, 217] on div "Tere! Täname päringu eest. Kahjuks Itaalia ei kuulu sel hooajal meie reisiprogr…" at bounding box center [86, 221] width 76 height 12
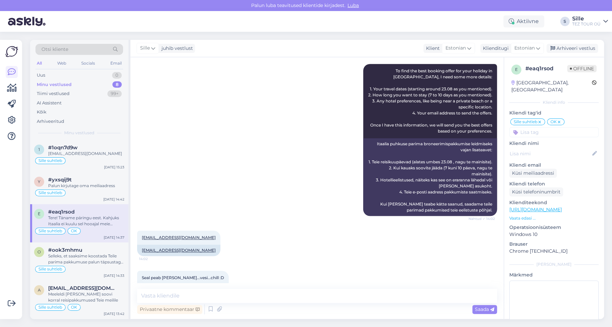
scroll to position [0, 0]
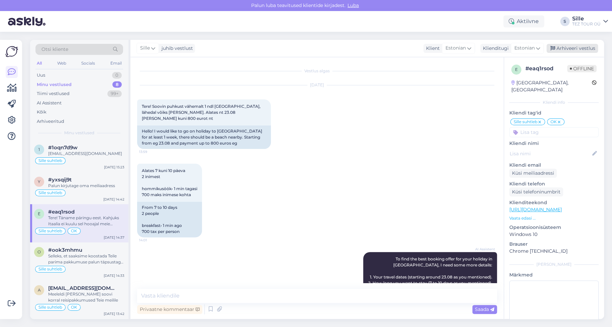
click at [573, 47] on div "Arhiveeri vestlus" at bounding box center [571, 48] width 51 height 9
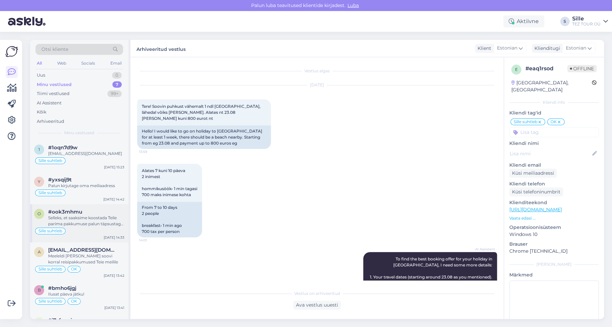
click at [82, 227] on div "Sille suhtleb" at bounding box center [79, 231] width 90 height 8
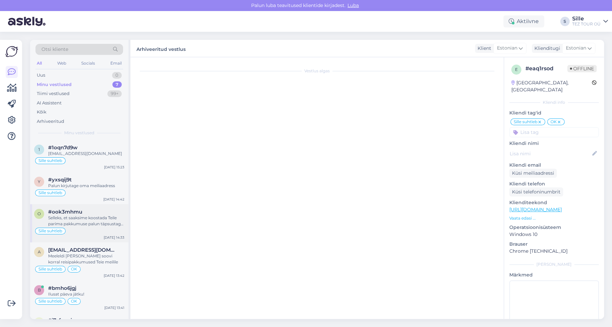
scroll to position [267, 0]
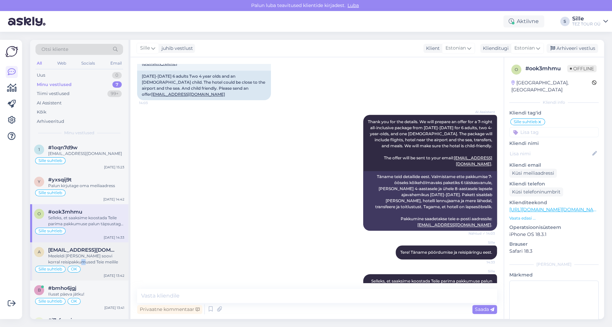
click at [77, 260] on div "Meeleldi [PERSON_NAME] soovi korral reisipakkumused Teie meilile" at bounding box center [86, 259] width 76 height 12
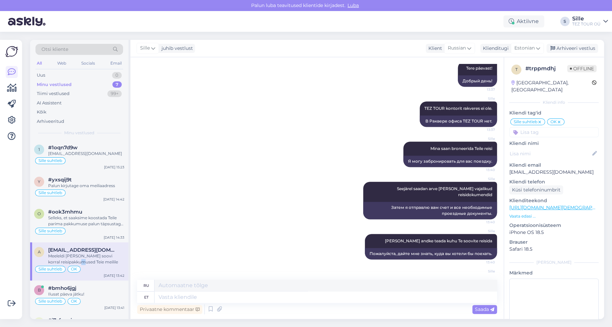
scroll to position [227, 0]
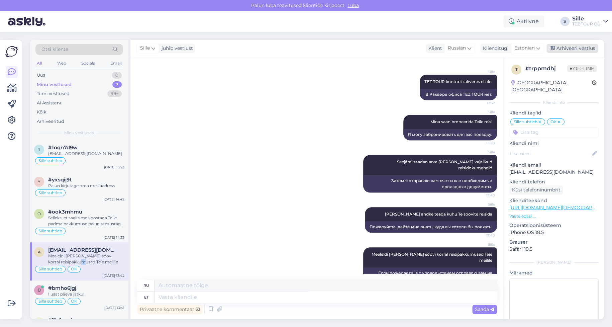
click at [568, 46] on div "Arhiveeri vestlus" at bounding box center [571, 48] width 51 height 9
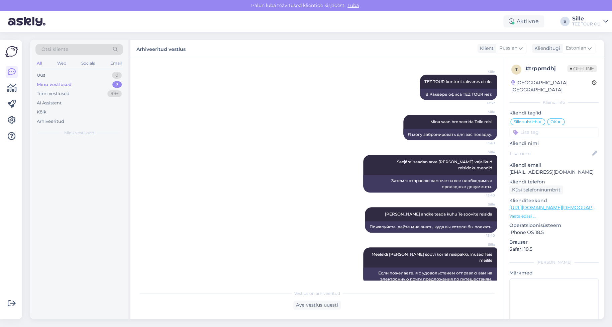
scroll to position [221, 0]
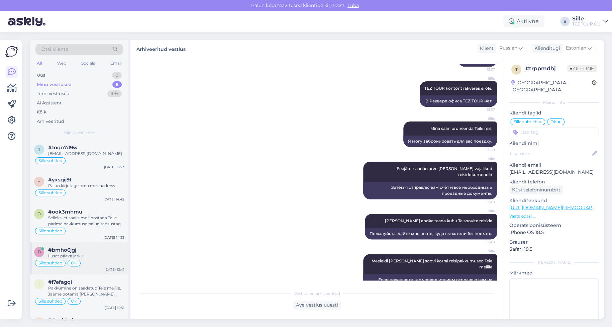
click at [76, 254] on div "Ilusat päeva jätku!" at bounding box center [86, 256] width 76 height 6
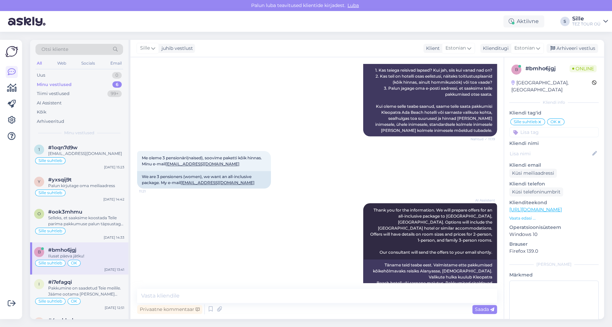
scroll to position [235, 0]
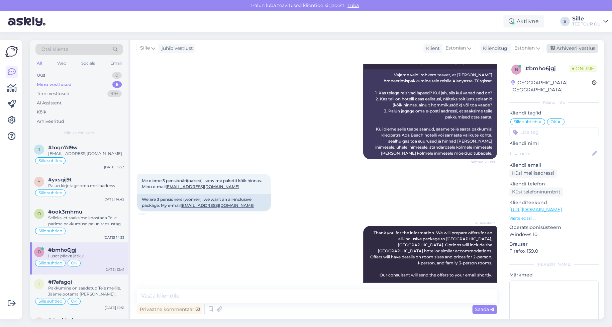
click at [577, 47] on div "Arhiveeri vestlus" at bounding box center [571, 48] width 51 height 9
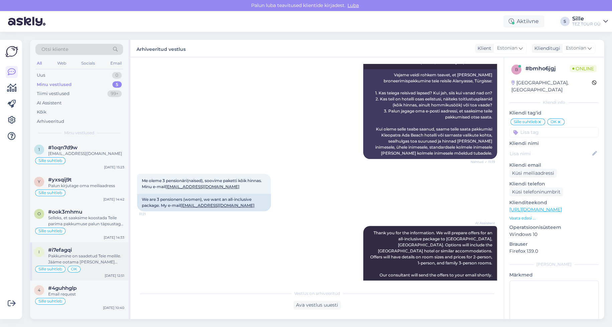
drag, startPoint x: 92, startPoint y: 256, endPoint x: 98, endPoint y: 255, distance: 5.8
click at [95, 254] on div "Pakkumine on saadetud Teie meilile. Jääme ootama [PERSON_NAME] vastust [PERSON_…" at bounding box center [86, 259] width 76 height 12
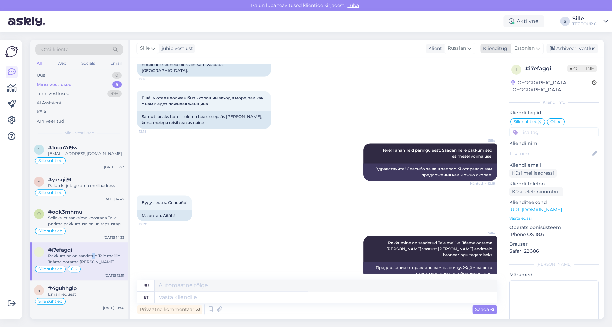
drag, startPoint x: 570, startPoint y: 48, endPoint x: 561, endPoint y: 52, distance: 9.6
click at [570, 48] on div "Arhiveeri vestlus" at bounding box center [571, 48] width 51 height 9
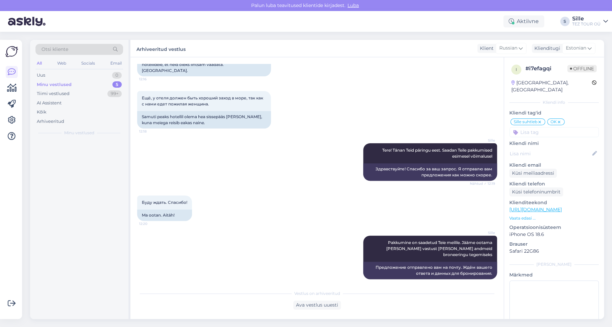
scroll to position [501, 0]
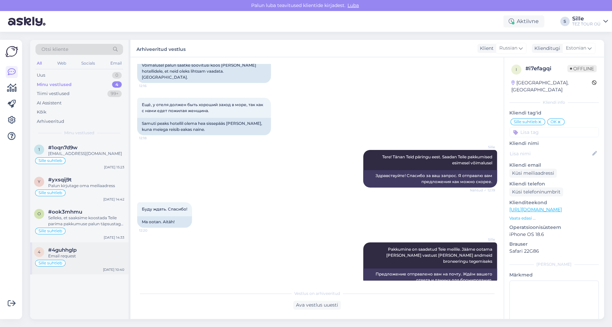
click at [77, 248] on span "#4guhhglp" at bounding box center [62, 250] width 28 height 6
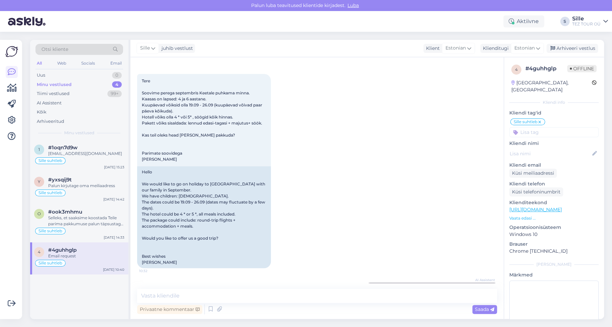
scroll to position [0, 0]
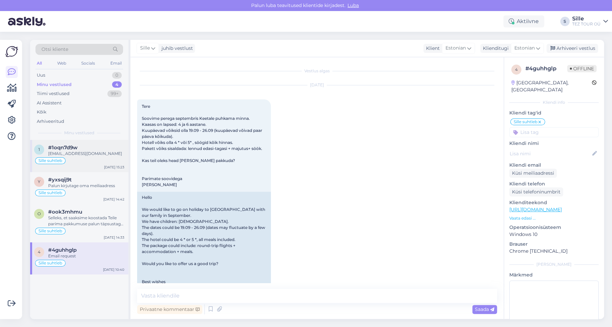
click at [78, 161] on div "Sille suhtleb" at bounding box center [79, 160] width 90 height 8
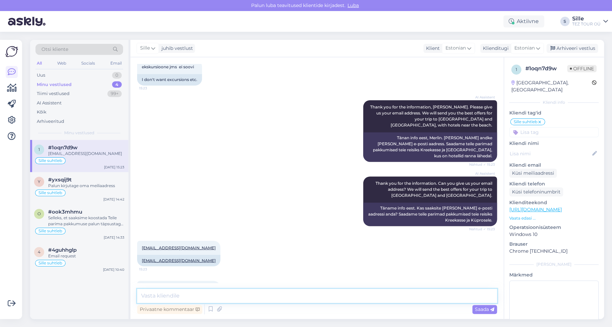
click at [191, 295] on textarea at bounding box center [317, 295] width 360 height 14
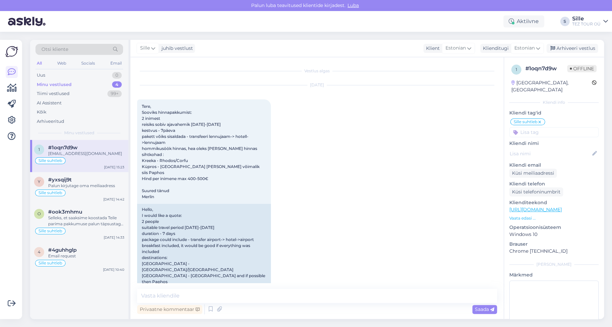
click at [375, 269] on div "[DATE] Tere, Sooviks hinnapakkumist: 2 inimest reisiks sobiv ajavahemik [DATE]-…" at bounding box center [317, 198] width 360 height 241
click at [82, 73] on div "Uus 1" at bounding box center [79, 75] width 88 height 9
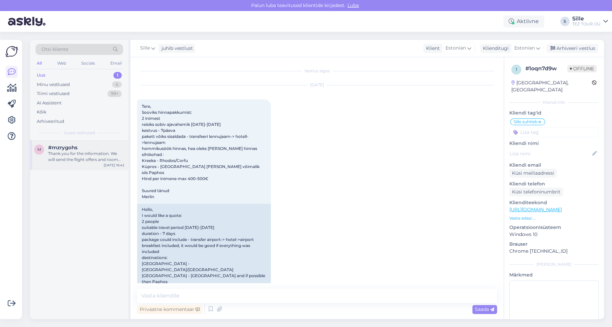
click at [80, 159] on div "Thank you for the information. We will send the flight offers and room types at…" at bounding box center [86, 156] width 76 height 12
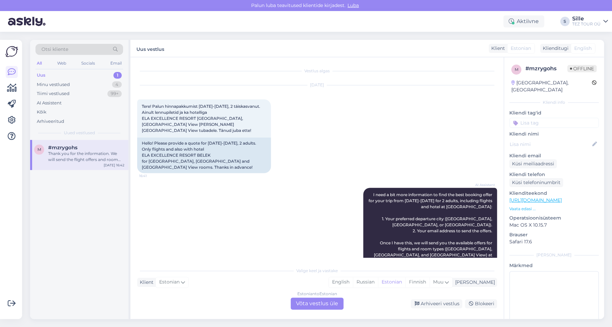
click at [301, 304] on div "Estonian to Estonian Võta vestlus üle" at bounding box center [316, 303] width 53 height 12
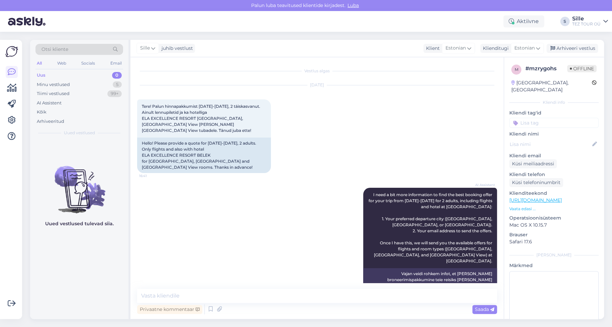
click at [520, 118] on input at bounding box center [553, 123] width 89 height 10
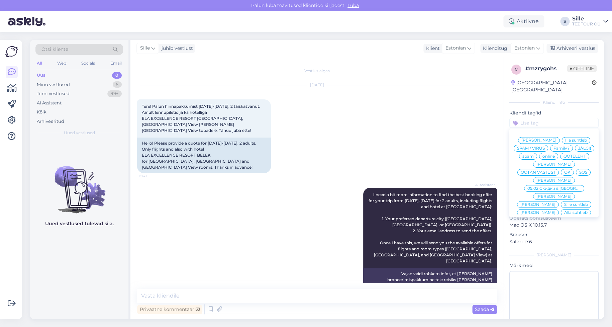
click at [564, 202] on span "Sille suhtleb" at bounding box center [576, 204] width 24 height 4
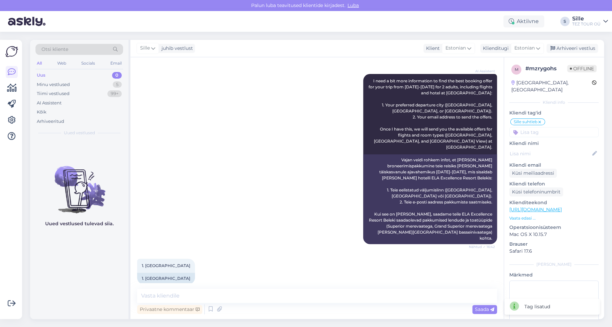
scroll to position [314, 0]
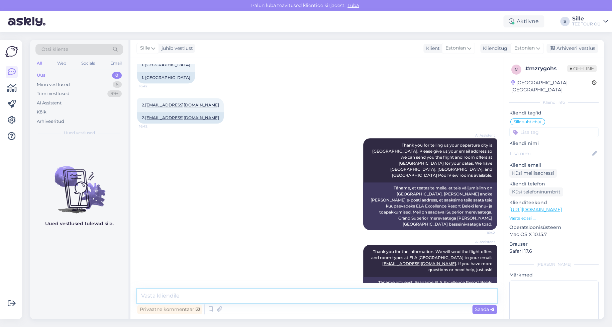
click at [158, 293] on textarea at bounding box center [317, 295] width 360 height 14
type textarea "Tere! Täname päringu eest. 2026 Türgi reiside müügi planeerime avada oktoobris …"
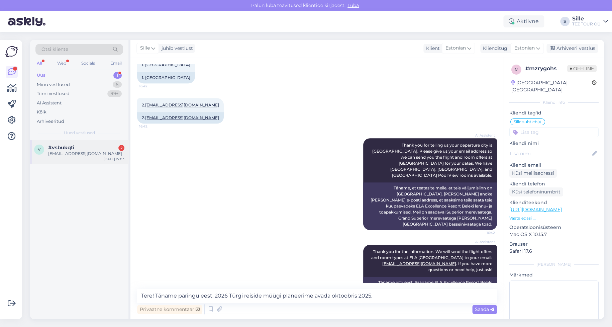
click at [71, 154] on div "[EMAIL_ADDRESS][DOMAIN_NAME]" at bounding box center [86, 153] width 76 height 6
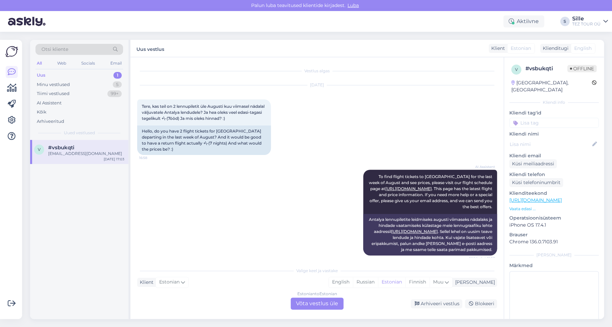
scroll to position [0, 0]
click at [310, 301] on div "Estonian to Estonian Võta vestlus üle" at bounding box center [316, 303] width 53 height 12
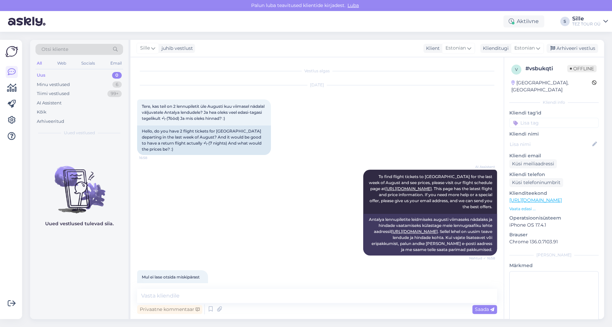
click at [532, 118] on input at bounding box center [553, 123] width 89 height 10
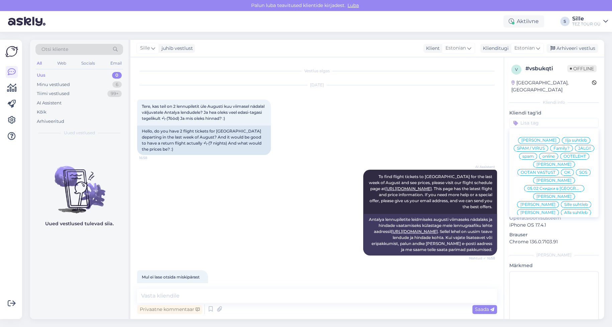
click at [564, 202] on span "Sille suhtleb" at bounding box center [576, 204] width 24 height 4
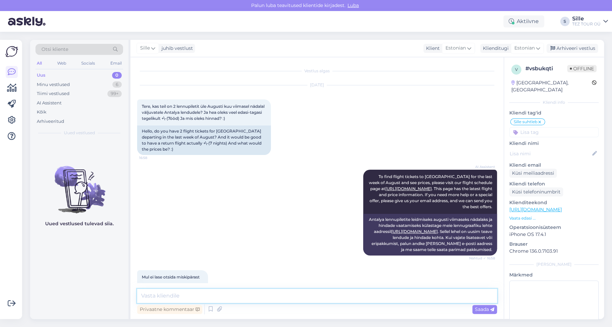
click at [169, 293] on textarea at bounding box center [317, 295] width 360 height 14
click at [479, 311] on span "Saada" at bounding box center [484, 309] width 19 height 6
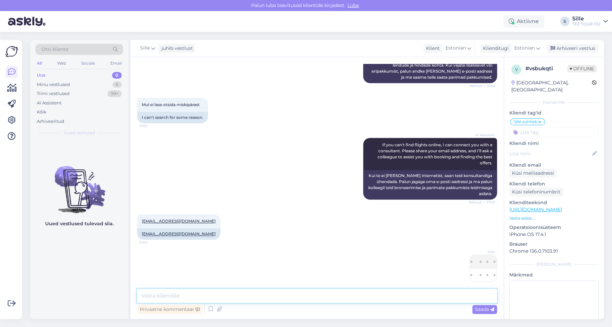
click at [166, 292] on textarea at bounding box center [317, 295] width 360 height 14
type textarea "Rohelisega on märgitud lennud kus on veel vabu kohti"
click at [480, 309] on span "Saada" at bounding box center [484, 309] width 19 height 6
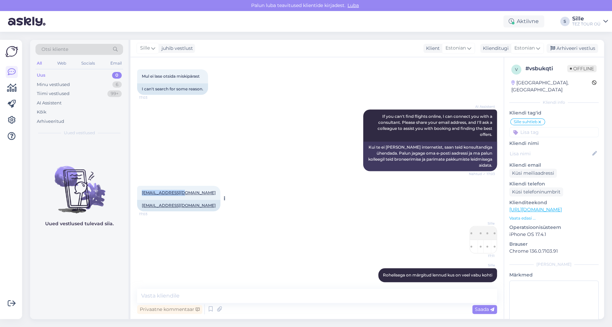
drag, startPoint x: 185, startPoint y: 186, endPoint x: 140, endPoint y: 189, distance: 45.2
click at [140, 189] on div "[EMAIL_ADDRESS][DOMAIN_NAME] 17:03" at bounding box center [178, 193] width 83 height 14
copy link "[EMAIL_ADDRESS][DOMAIN_NAME]"
click at [258, 310] on div "Privaatne kommentaar Saada" at bounding box center [317, 309] width 360 height 13
click at [69, 82] on div "Minu vestlused" at bounding box center [53, 84] width 33 height 7
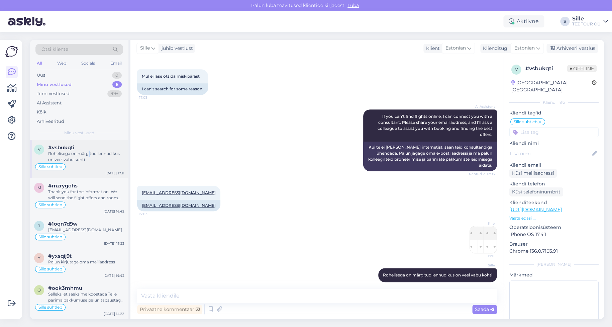
drag, startPoint x: 89, startPoint y: 155, endPoint x: 88, endPoint y: 166, distance: 10.7
click at [90, 155] on div "Rohelisega on märgitud lennud kus on veel vabu kohti" at bounding box center [86, 156] width 76 height 12
click at [89, 181] on div "m #mzrygohs Thank you for the information. We will send the flight offers and r…" at bounding box center [79, 197] width 98 height 38
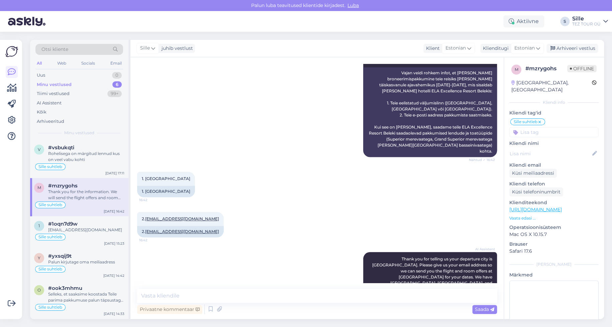
scroll to position [314, 0]
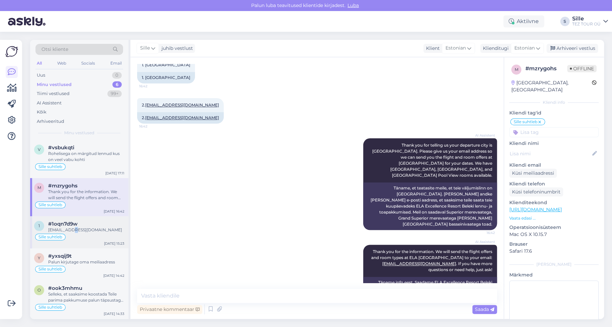
click at [68, 227] on div "[EMAIL_ADDRESS][DOMAIN_NAME]" at bounding box center [86, 230] width 76 height 6
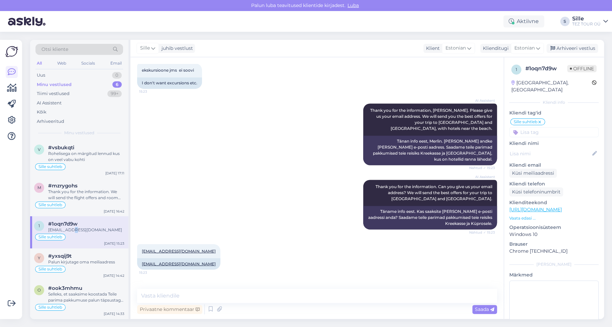
scroll to position [479, 0]
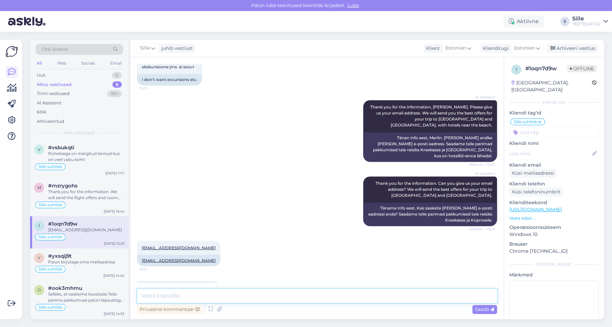
click at [162, 290] on textarea at bounding box center [317, 295] width 360 height 14
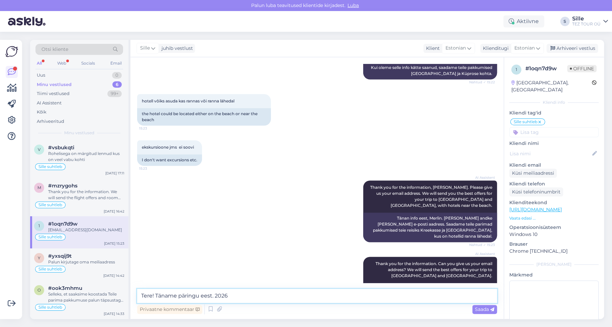
scroll to position [468, 0]
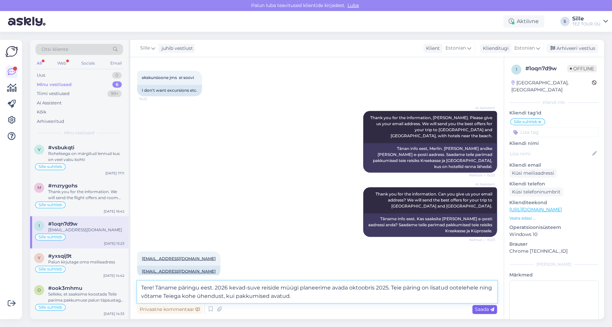
type textarea "Tere! Täname päringu eest. 2026 kevad-suve reiside müügi planeerime avada oktoo…"
click at [479, 305] on div "Saada" at bounding box center [484, 309] width 25 height 9
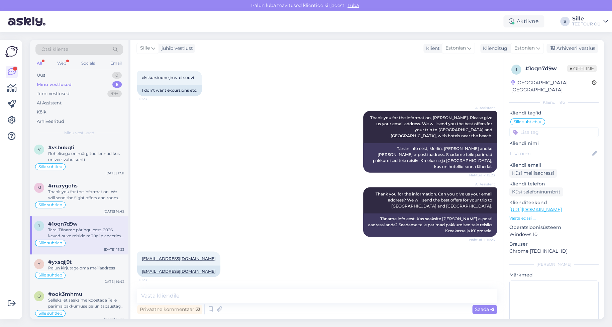
scroll to position [525, 0]
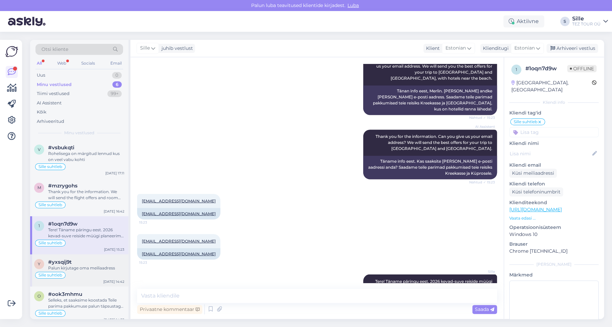
click at [82, 273] on div "Sille suhtleb" at bounding box center [79, 275] width 90 height 8
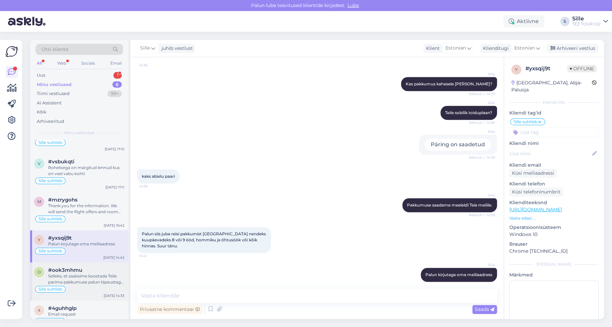
scroll to position [37, 0]
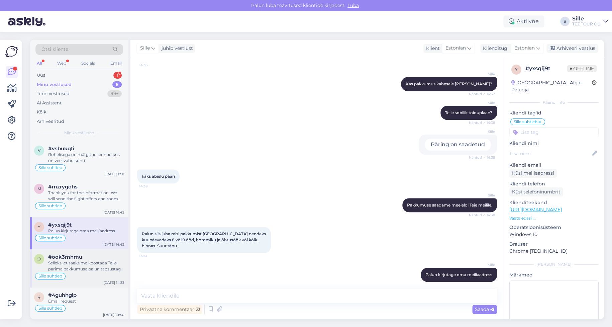
click at [85, 264] on div "Selleks, et saaksime koostada Teile parima pakkumuse palun täpsustage Teile sob…" at bounding box center [86, 266] width 76 height 12
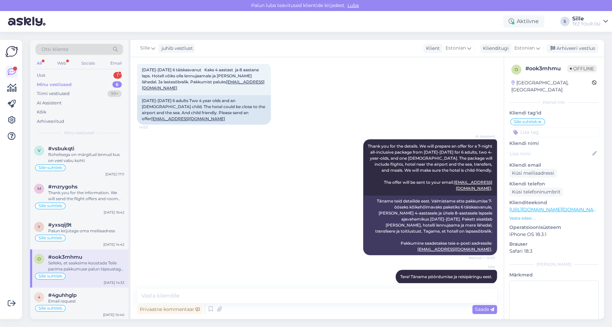
scroll to position [267, 0]
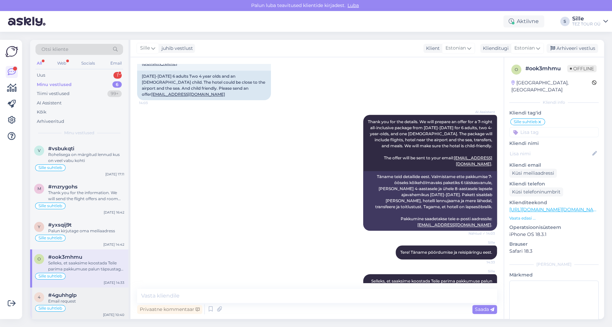
click at [82, 305] on div "Sille suhtleb" at bounding box center [79, 308] width 90 height 8
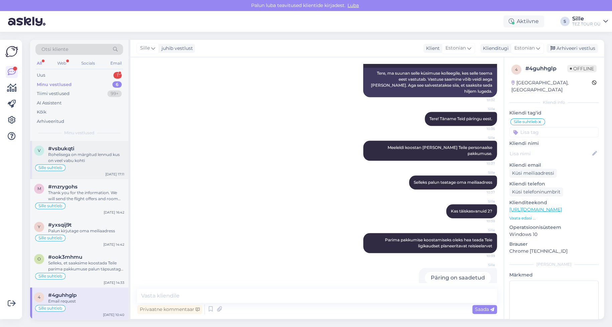
click at [74, 161] on div "Rohelisega on märgitud lennud kus on veel vabu kohti" at bounding box center [86, 157] width 76 height 12
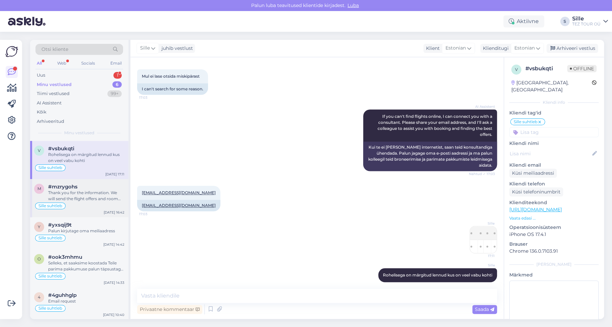
click at [92, 192] on div "Thank you for the information. We will send the flight offers and room types at…" at bounding box center [86, 196] width 76 height 12
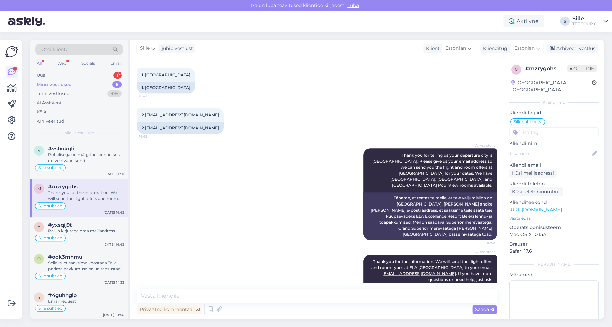
scroll to position [314, 0]
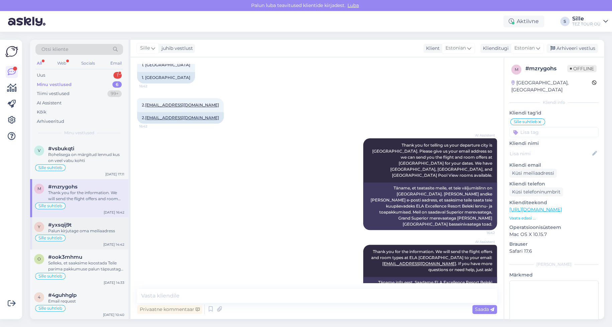
click at [72, 228] on div "Palun kirjutage oma meiliaadress" at bounding box center [86, 231] width 76 height 6
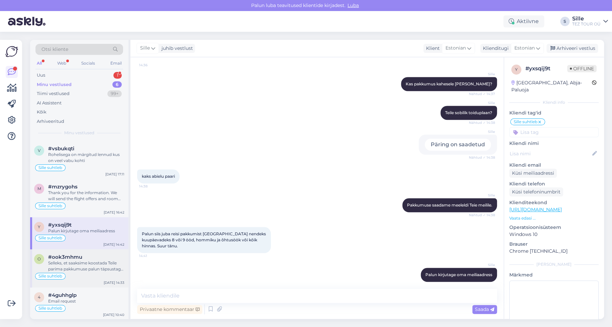
click at [78, 262] on div "Selleks, et saaksime koostada Teile parima pakkumuse palun täpsustage Teile sob…" at bounding box center [86, 266] width 76 height 12
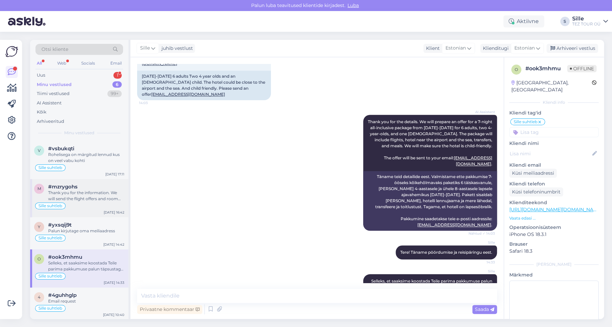
click at [76, 203] on div "Sille suhtleb" at bounding box center [79, 206] width 90 height 8
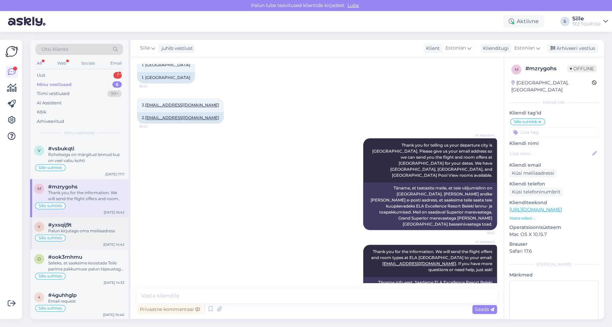
drag, startPoint x: 96, startPoint y: 237, endPoint x: 102, endPoint y: 240, distance: 6.1
click at [96, 237] on div "Sille suhtleb" at bounding box center [79, 238] width 90 height 8
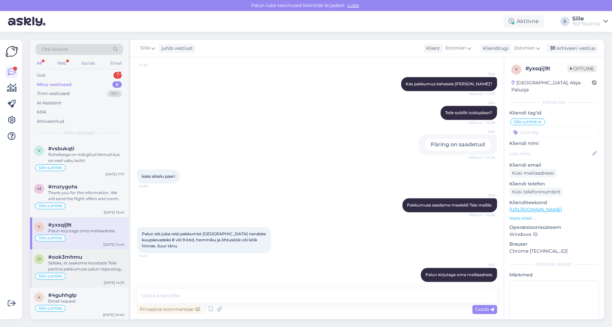
drag, startPoint x: 80, startPoint y: 272, endPoint x: 86, endPoint y: 273, distance: 6.0
click at [81, 272] on div "Sille suhtleb" at bounding box center [79, 276] width 90 height 8
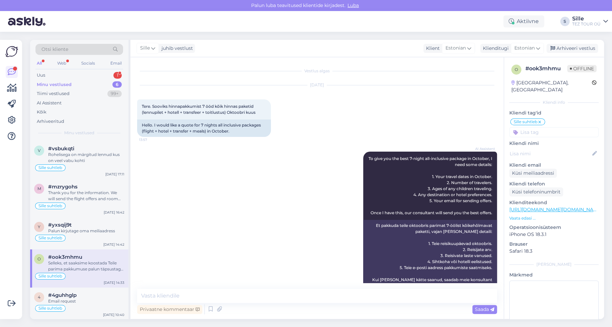
scroll to position [267, 0]
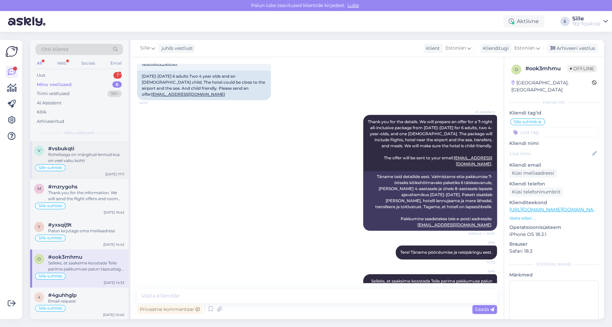
click at [53, 160] on div "Rohelisega on märgitud lennud kus on veel vabu kohti" at bounding box center [86, 157] width 76 height 12
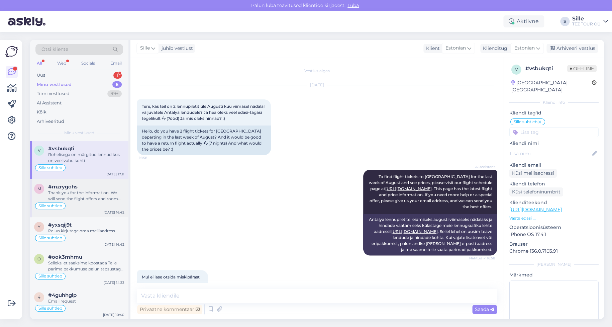
scroll to position [201, 0]
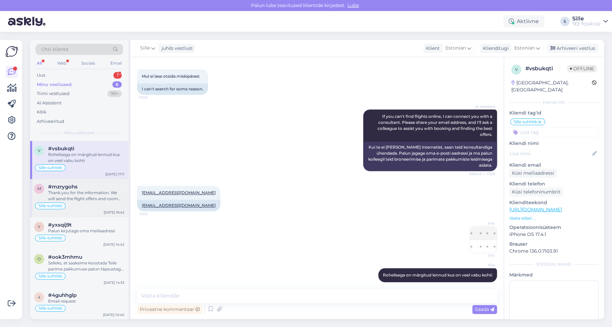
drag, startPoint x: 67, startPoint y: 189, endPoint x: 72, endPoint y: 190, distance: 5.4
click at [69, 190] on div "Thank you for the information. We will send the flight offers and room types at…" at bounding box center [86, 196] width 76 height 12
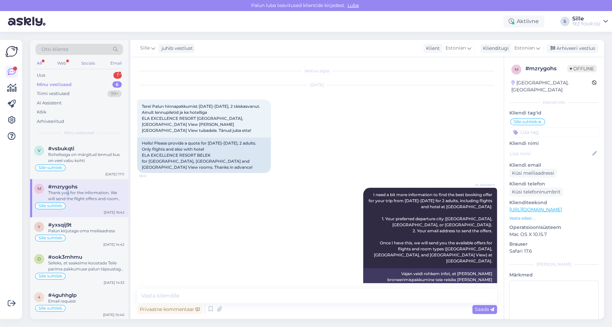
scroll to position [314, 0]
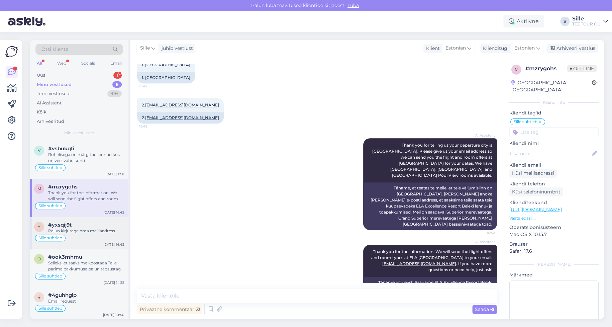
click at [72, 232] on div "Palun kirjutage oma meiliaadress" at bounding box center [86, 231] width 76 height 6
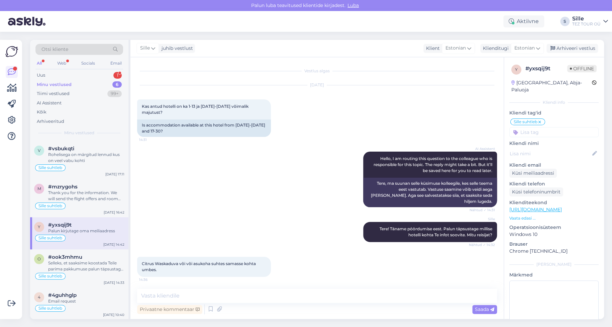
scroll to position [243, 0]
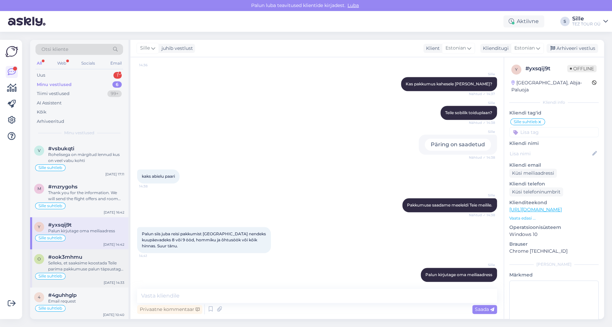
click at [64, 259] on div "#ook3mhmu Selleks, et saaksime koostada Teile parima pakkumuse palun täpsustage…" at bounding box center [86, 263] width 76 height 18
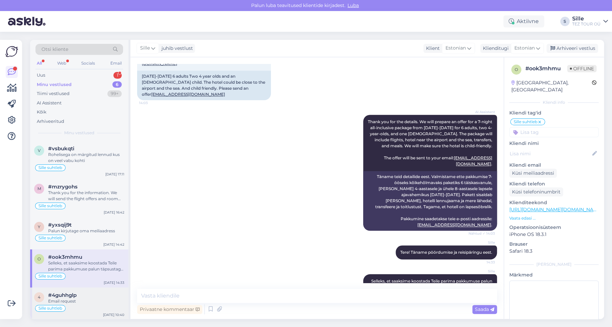
click at [72, 298] on div "Email request" at bounding box center [86, 301] width 76 height 6
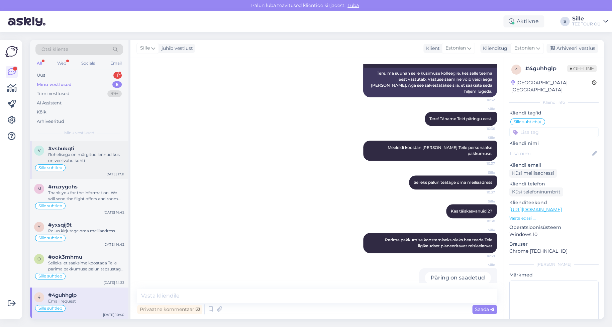
click at [72, 161] on div "Rohelisega on märgitud lennud kus on veel vabu kohti" at bounding box center [86, 157] width 76 height 12
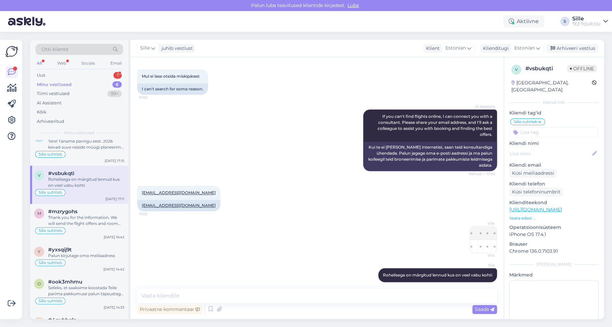
scroll to position [0, 0]
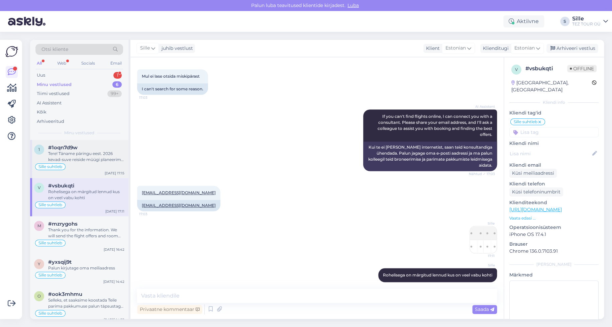
click at [90, 153] on div "Tere! Täname päringu eest. 2026 kevad-suve reiside müügi planeerime avada oktoo…" at bounding box center [86, 156] width 76 height 12
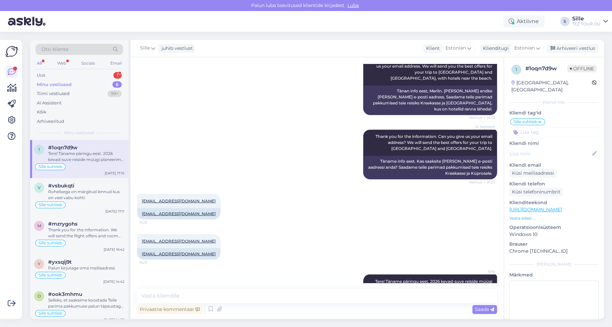
drag, startPoint x: 364, startPoint y: 248, endPoint x: 488, endPoint y: 266, distance: 125.0
click at [488, 274] on div "Sille Tere! Täname päringu eest. 2026 kevad-suve reiside müügi planeerime avada…" at bounding box center [430, 290] width 134 height 32
copy span "Tere! Täname päringu eest. 2026 kevad-suve reiside müügi planeerime avada oktoo…"
click at [73, 230] on div "Thank you for the information. We will send the flight offers and room types at…" at bounding box center [86, 233] width 76 height 12
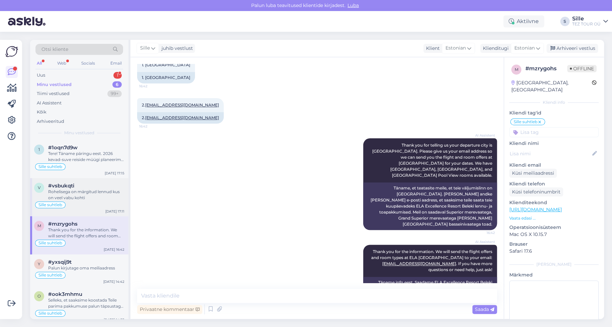
click at [80, 201] on div "Sille suhtleb" at bounding box center [79, 205] width 90 height 8
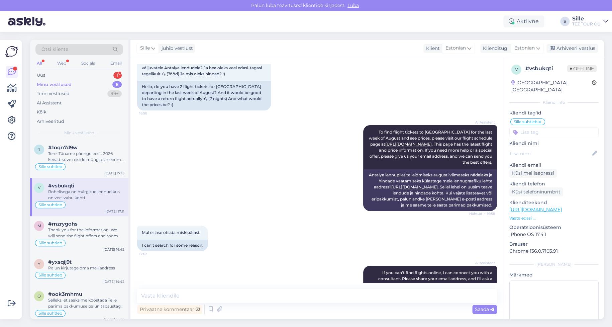
scroll to position [0, 0]
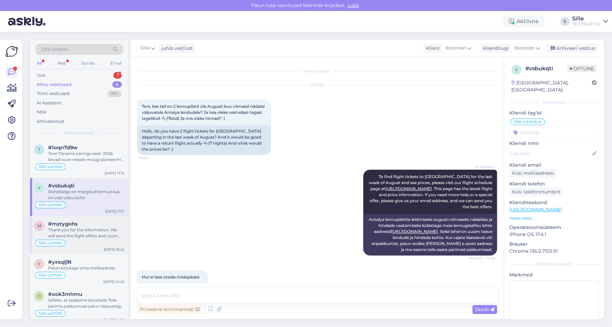
click at [83, 237] on div "Thank you for the information. We will send the flight offers and room types at…" at bounding box center [86, 233] width 76 height 12
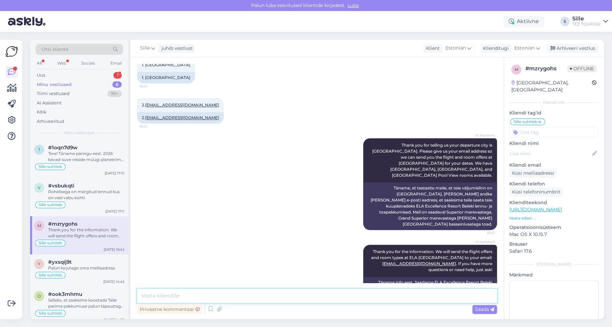
click at [145, 294] on textarea at bounding box center [317, 295] width 360 height 14
paste textarea "Tere! Täname päringu eest. 2026 kevad-suve reiside müügi planeerime avada oktoo…"
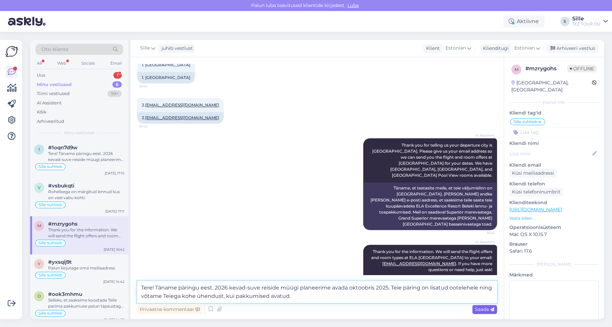
type textarea "Tere! Täname päringu eest. 2026 kevad-suve reiside müügi planeerime avada oktoo…"
click at [479, 311] on span "Saada" at bounding box center [484, 309] width 19 height 6
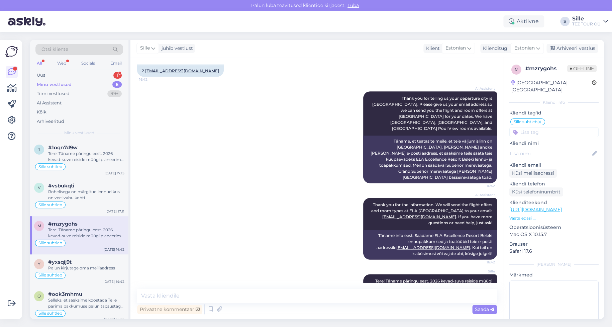
click at [539, 127] on input at bounding box center [553, 132] width 89 height 10
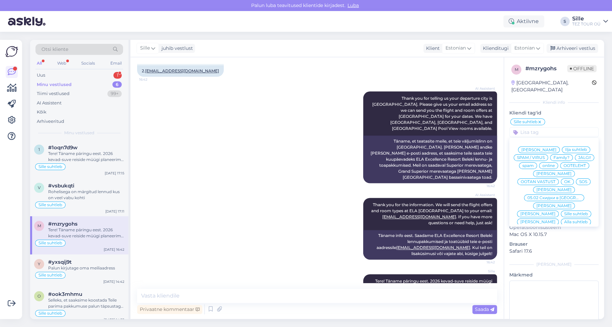
click at [563, 164] on span "OOTELEHT" at bounding box center [574, 165] width 22 height 4
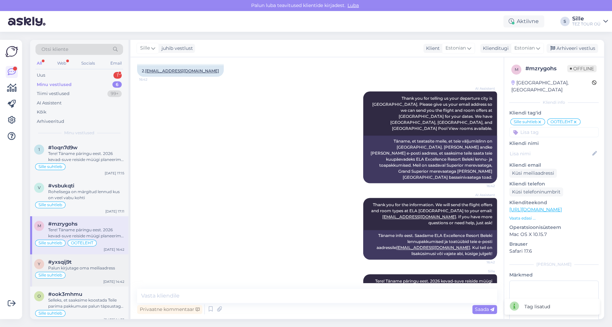
click at [77, 268] on div "Palun kirjutage oma meiliaadress" at bounding box center [86, 268] width 76 height 6
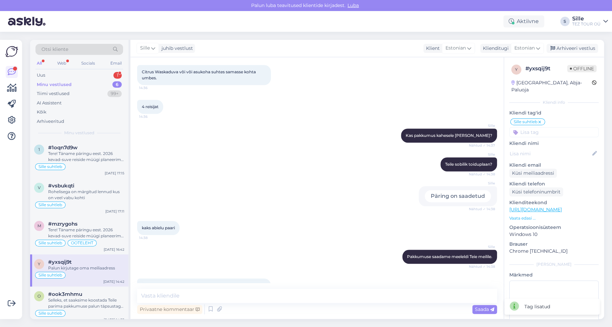
scroll to position [176, 0]
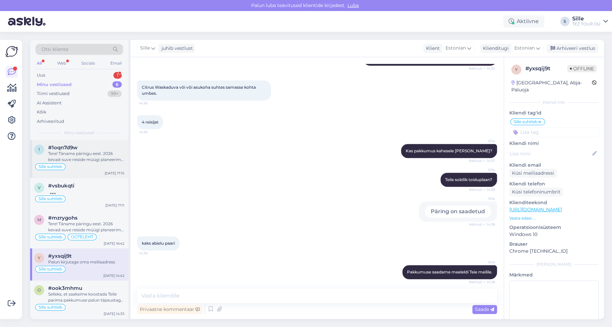
click at [74, 166] on div "Sille suhtleb" at bounding box center [79, 166] width 90 height 8
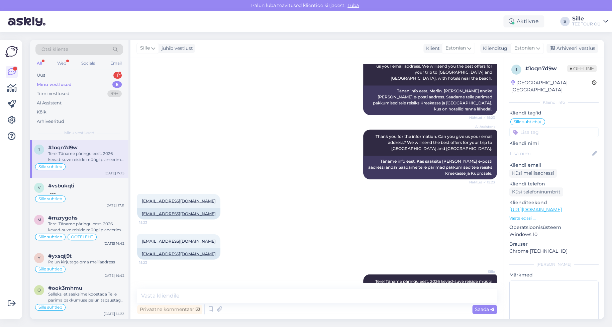
click at [534, 127] on input at bounding box center [553, 132] width 89 height 10
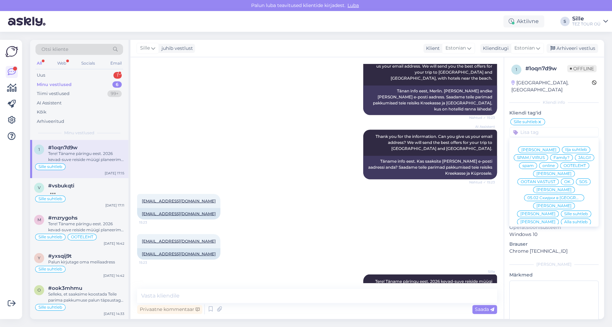
click at [560, 164] on div "OOTELEHT" at bounding box center [574, 165] width 29 height 7
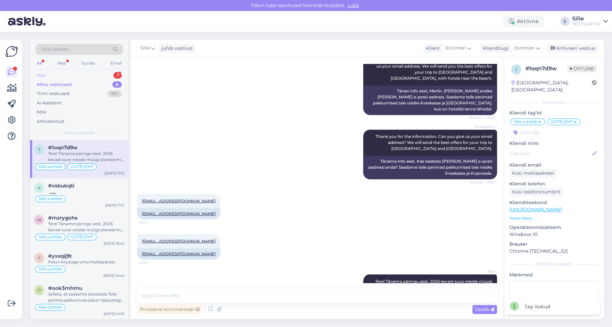
click at [72, 75] on div "Uus 1" at bounding box center [79, 75] width 88 height 9
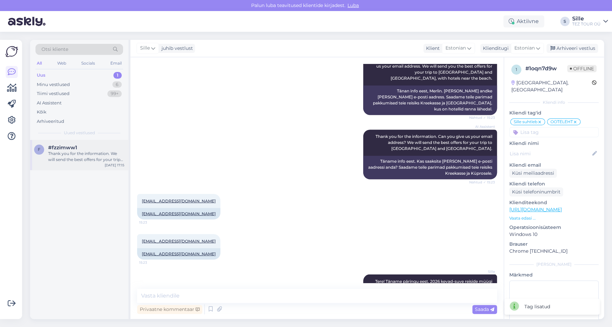
click at [84, 152] on div "Thank you for the information. We will send the best offers for your trip to [G…" at bounding box center [86, 156] width 76 height 12
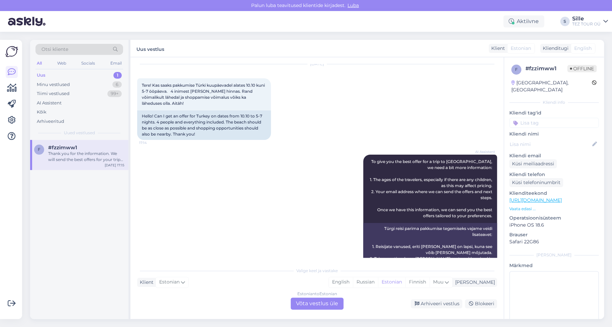
scroll to position [0, 0]
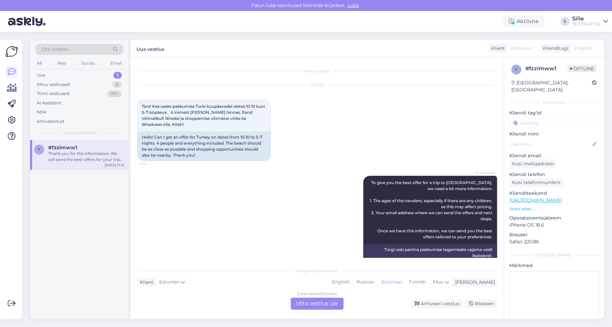
click at [309, 303] on div "Estonian to Estonian Võta vestlus üle" at bounding box center [316, 303] width 53 height 12
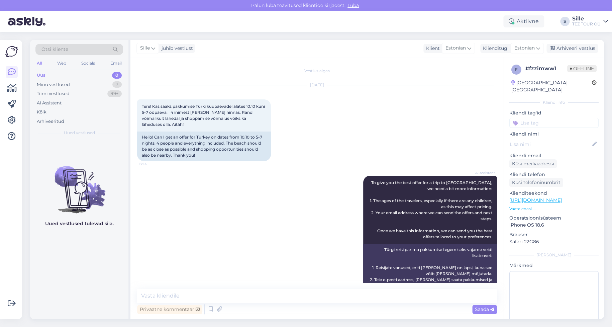
click at [530, 118] on input at bounding box center [553, 123] width 89 height 10
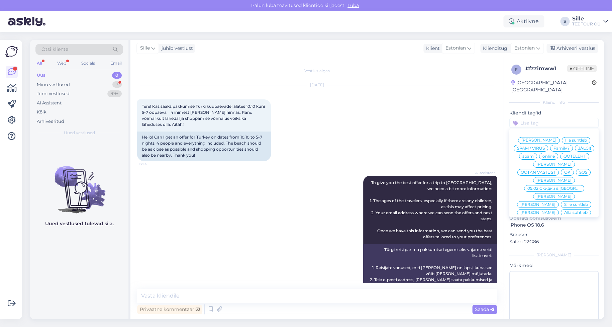
drag, startPoint x: 530, startPoint y: 195, endPoint x: 526, endPoint y: 199, distance: 5.9
click at [564, 202] on span "Sille suhtleb" at bounding box center [576, 204] width 24 height 4
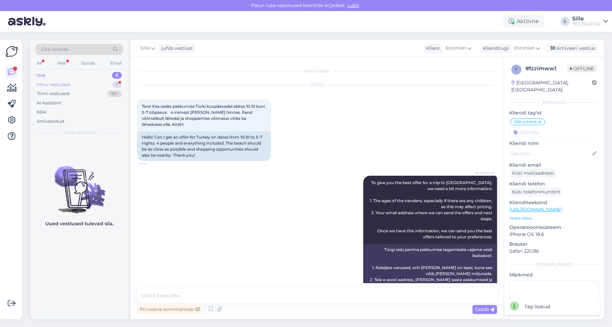
click at [72, 85] on div "Minu vestlused 7" at bounding box center [79, 84] width 88 height 9
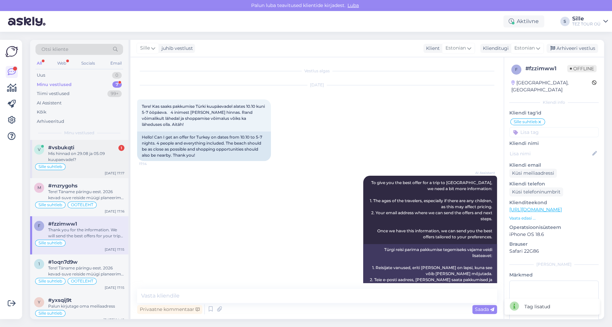
click at [95, 161] on div "Mis hinnad on 29.08 ja 05.09 kuupaevadel?" at bounding box center [86, 156] width 76 height 12
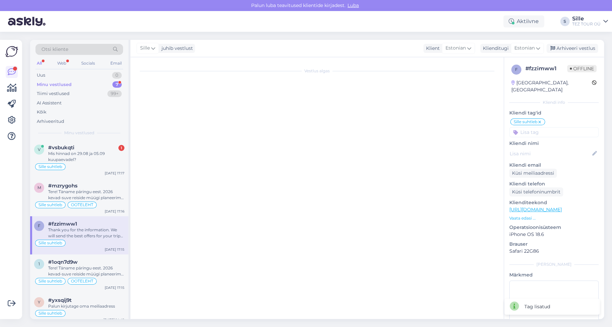
scroll to position [229, 0]
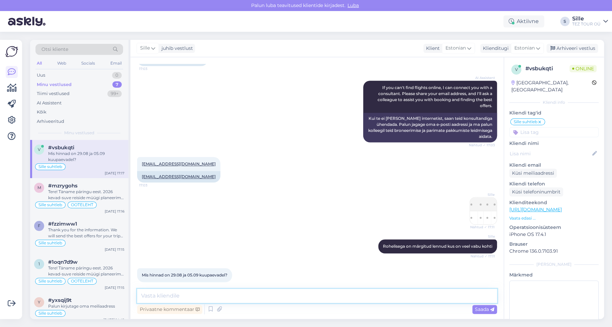
click at [171, 295] on textarea at bounding box center [317, 295] width 360 height 14
click at [191, 291] on textarea at bounding box center [317, 295] width 360 height 14
paste textarea "2"
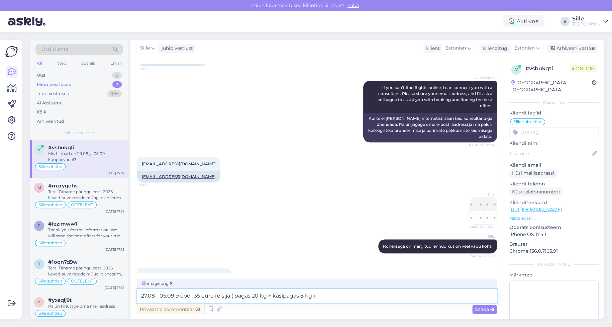
type textarea "27.08 - 05.09 9 ööd 135 euro reisija ( pagas 20 kg + käsipagas 8 kg )"
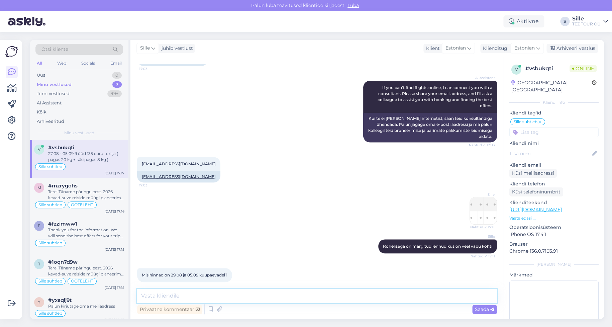
scroll to position [307, 0]
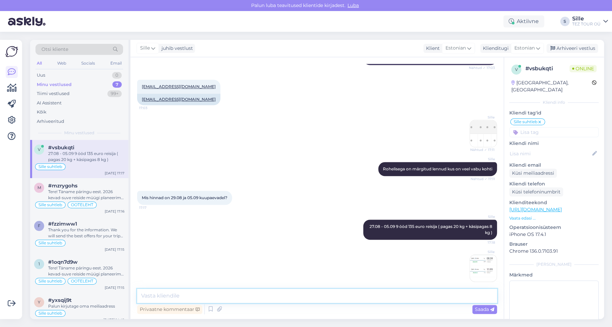
click at [197, 296] on textarea at bounding box center [317, 295] width 360 height 14
drag, startPoint x: 409, startPoint y: 219, endPoint x: 488, endPoint y: 226, distance: 78.9
click at [488, 226] on div "Sille 27.08 - 05.09 9 ööd 135 euro reisija ( pagas 20 kg + käsipagas 8 kg ) 17:…" at bounding box center [430, 229] width 134 height 20
copy span "135 euro reisija ( pagas 20 kg + käsipagas 8 kg )"
click at [227, 298] on textarea "25.08 - 05.09 7 ööd" at bounding box center [317, 295] width 360 height 14
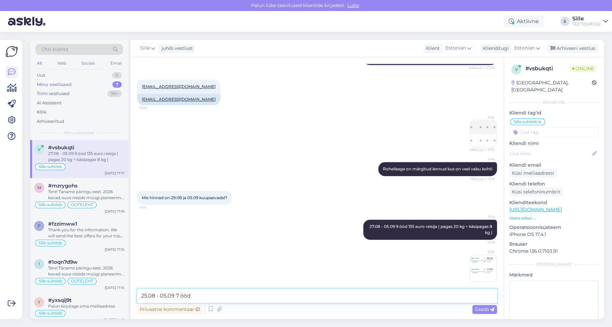
paste textarea "135 euro reisija ( pagas 20 kg + käsipagas 8 kg )"
click at [199, 294] on textarea "25.08 - 05.09 7 ööd 135 euro reisija ( pagas 20 kg + käsipagas 8 kg )" at bounding box center [317, 295] width 360 height 14
type textarea "25.08 - 05.09 7 ööd 149 euro reisija ( pagas 20 kg + käsipagas 8 kg )"
click at [485, 308] on span "Saada" at bounding box center [484, 309] width 19 height 6
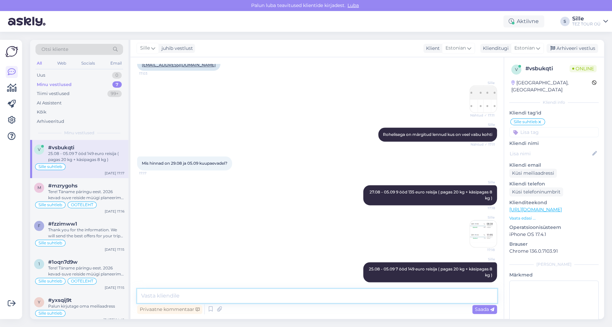
click at [170, 294] on textarea at bounding box center [317, 295] width 360 height 14
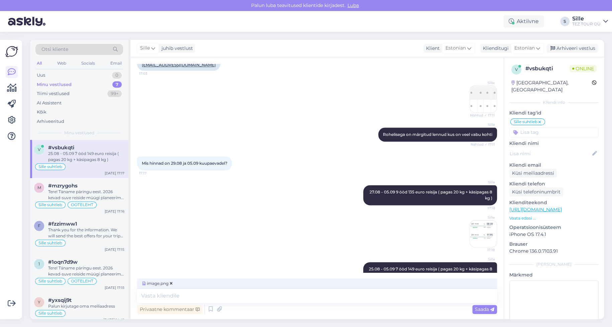
click at [488, 307] on span "Saada" at bounding box center [484, 309] width 19 height 6
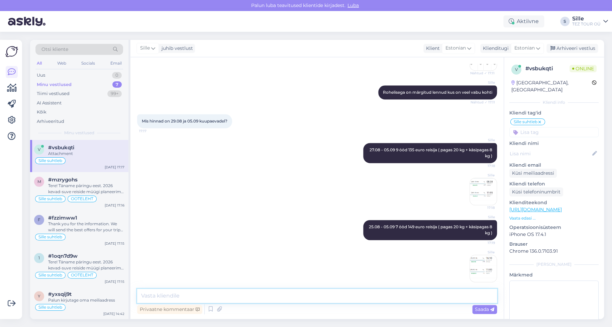
drag, startPoint x: 154, startPoint y: 288, endPoint x: 163, endPoint y: 295, distance: 11.0
click at [154, 289] on textarea at bounding box center [317, 295] width 360 height 14
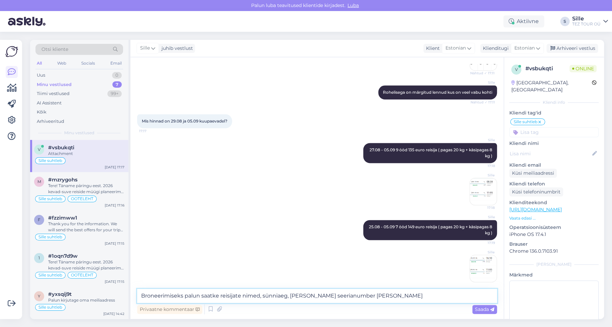
type textarea "Broneerimiseks palun saatke reisijate nimed, sünniaeg, [PERSON_NAME] seerianumb…"
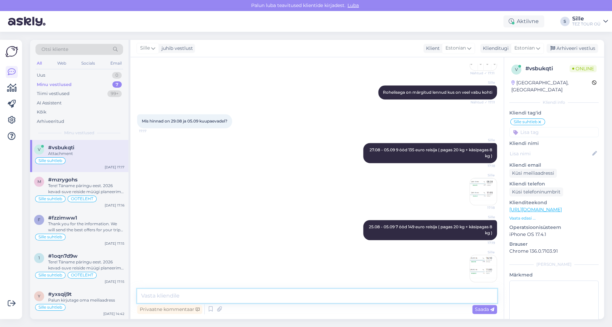
type textarea "t"
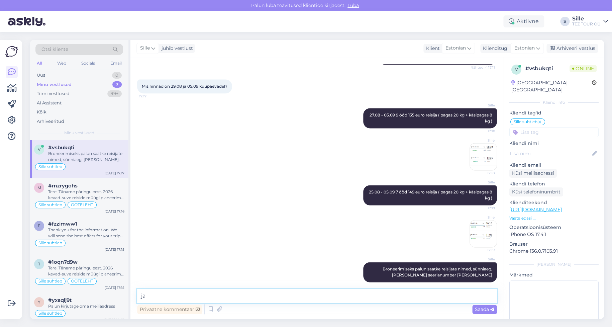
type textarea "j"
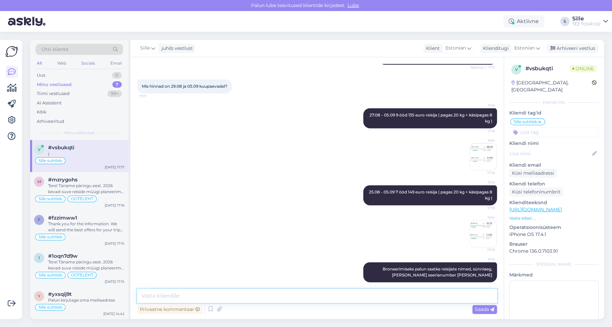
scroll to position [447, 0]
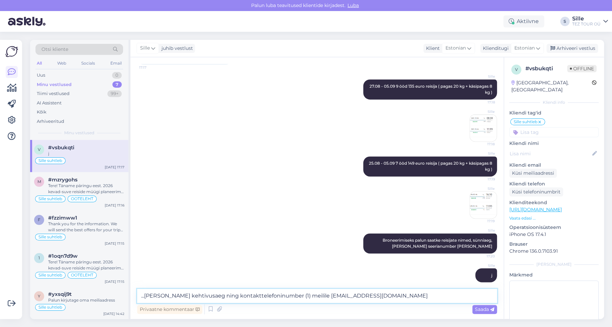
type textarea "...[PERSON_NAME] kehtivusaeg ning kontakttelefoninumber (1) meilile [EMAIL_ADDR…"
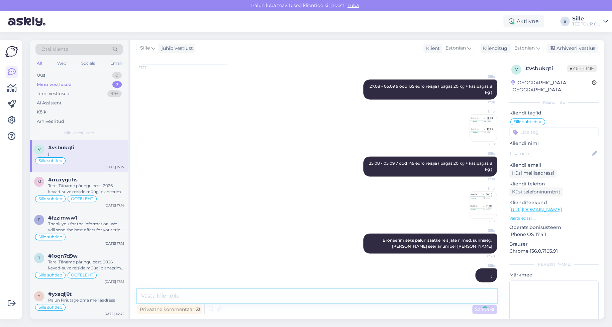
scroll to position [481, 0]
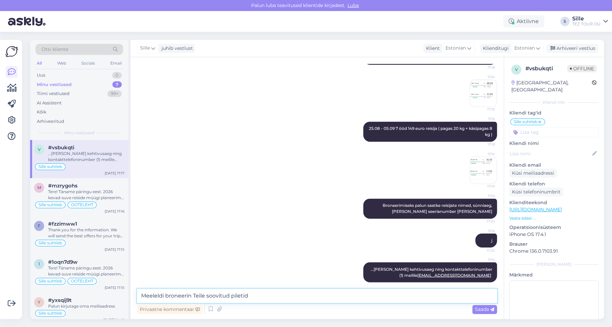
type textarea "Meeleldi broneerin Teile soovitud piletid"
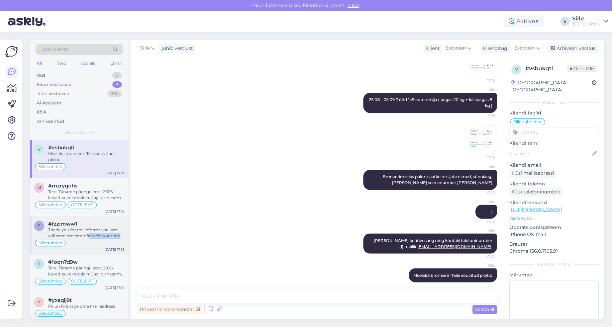
drag, startPoint x: 82, startPoint y: 237, endPoint x: 86, endPoint y: 242, distance: 6.8
click at [85, 242] on div "f #fzzimww1 Thank you for the information. We will send the best offers for you…" at bounding box center [79, 235] width 98 height 38
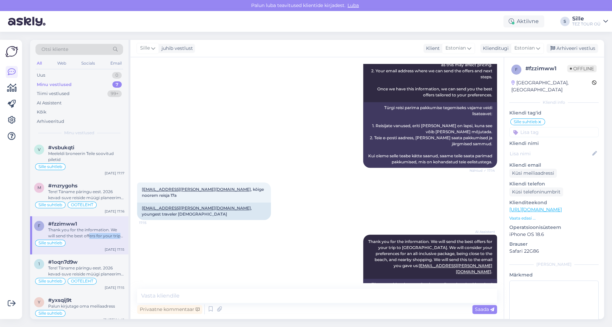
scroll to position [156, 0]
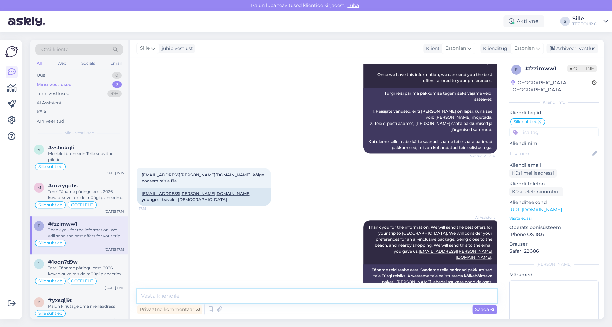
drag, startPoint x: 165, startPoint y: 292, endPoint x: 164, endPoint y: 299, distance: 6.4
click at [165, 292] on textarea at bounding box center [317, 295] width 360 height 14
type textarea "Tere! Täname päringu eest. Saadame tEILE PAKKUMUSE ESIMESEL VÕIMALUSEL."
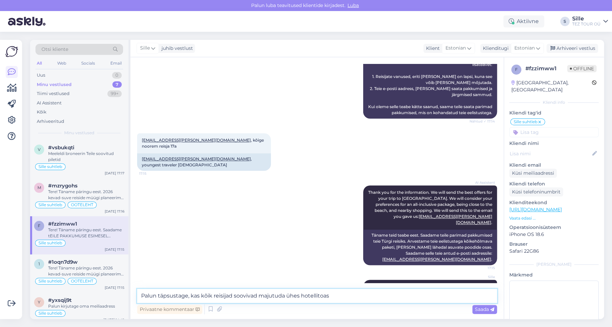
type textarea "Palun täpsustage, kas kõik reisijad soovivad majutuda ühes hotellitoas"
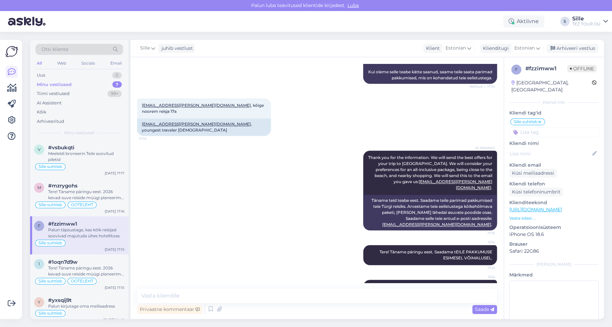
click at [292, 282] on div "Vestlus algas [DATE] Tere! Kas saaks pakkumise Türki kuupäevadel alates 10.10 k…" at bounding box center [316, 187] width 373 height 261
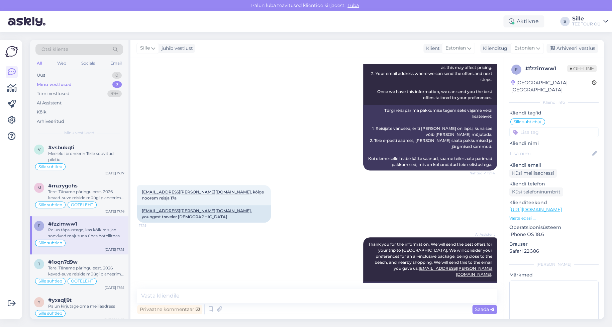
scroll to position [201, 0]
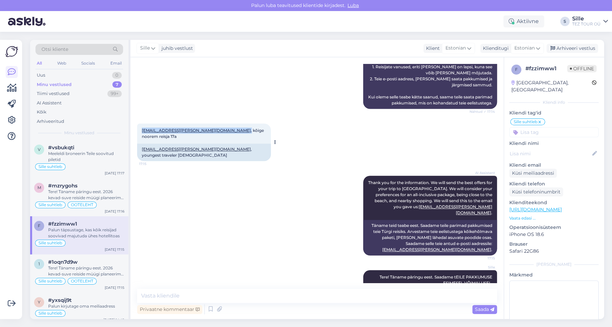
drag, startPoint x: 199, startPoint y: 130, endPoint x: 138, endPoint y: 134, distance: 61.3
click at [138, 130] on div "[EMAIL_ADDRESS][PERSON_NAME][DOMAIN_NAME] , kõige noorem reisja 17a 17:15" at bounding box center [204, 133] width 134 height 20
copy span "[EMAIL_ADDRESS][PERSON_NAME][DOMAIN_NAME] ,"
click at [256, 289] on textarea at bounding box center [317, 295] width 360 height 14
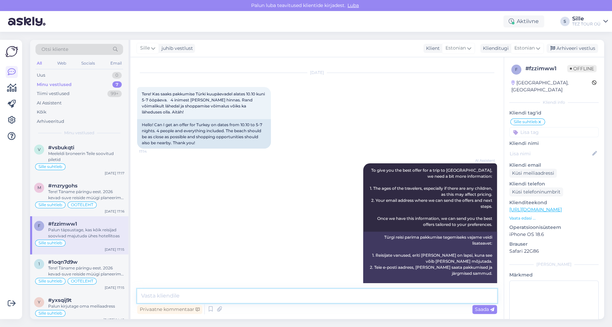
scroll to position [0, 0]
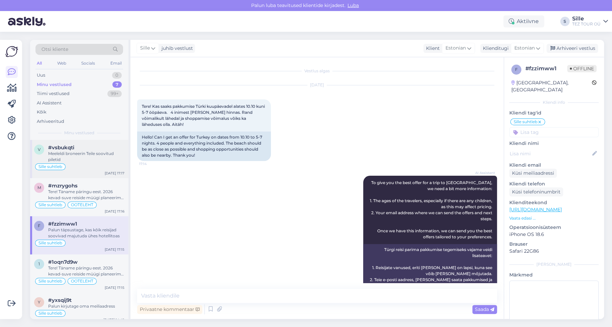
click at [91, 165] on div "Sille suhtleb" at bounding box center [79, 166] width 90 height 8
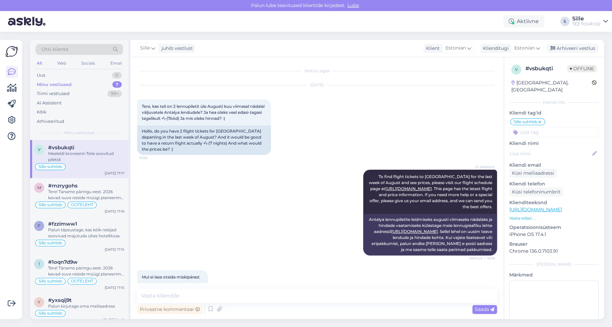
scroll to position [201, 0]
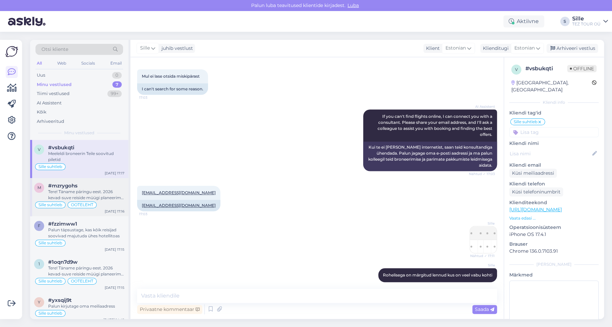
click at [85, 197] on div "Tere! Täname päringu eest. 2026 kevad-suve reiside müügi planeerime avada oktoo…" at bounding box center [86, 195] width 76 height 12
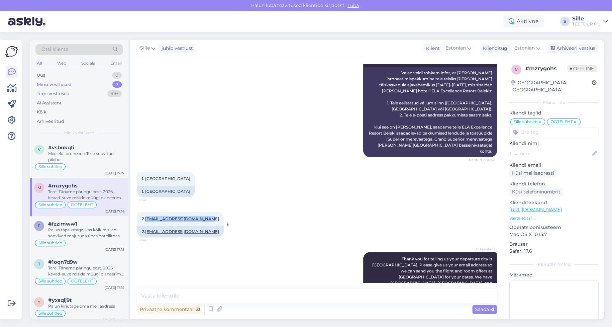
drag, startPoint x: 206, startPoint y: 199, endPoint x: 147, endPoint y: 201, distance: 59.2
click at [147, 212] on div "2. [PERSON_NAME][EMAIL_ADDRESS][DOMAIN_NAME] 16:42" at bounding box center [180, 219] width 87 height 14
copy link "[EMAIL_ADDRESS][DOMAIN_NAME]"
click at [248, 295] on textarea at bounding box center [317, 295] width 360 height 14
drag, startPoint x: 86, startPoint y: 234, endPoint x: 88, endPoint y: 237, distance: 3.9
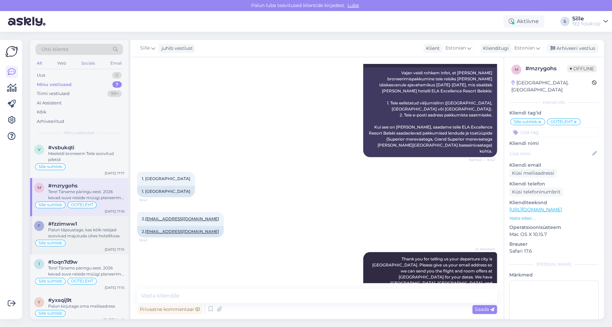
click at [87, 233] on div "Palun täpsustage, kas kõik reisijad soovivad majutuda ühes hotellitoas" at bounding box center [86, 233] width 76 height 12
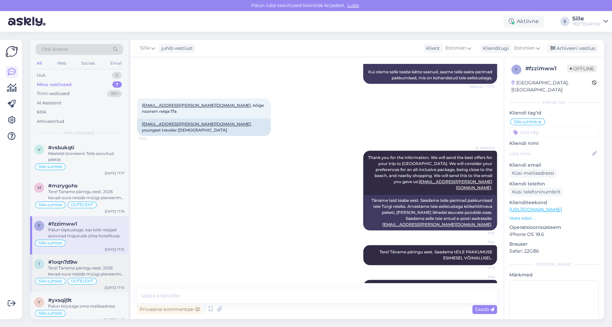
drag, startPoint x: 81, startPoint y: 268, endPoint x: 86, endPoint y: 271, distance: 5.5
click at [81, 268] on div "Tere! Täname päringu eest. 2026 kevad-suve reiside müügi planeerime avada oktoo…" at bounding box center [86, 271] width 76 height 12
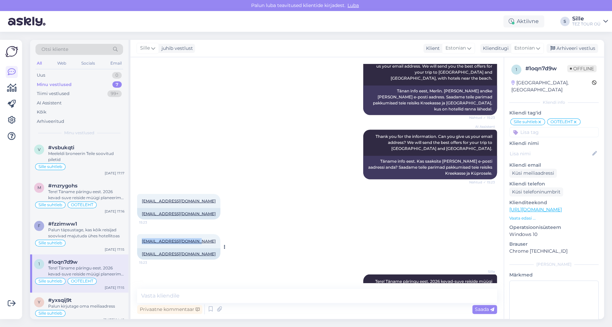
drag, startPoint x: 140, startPoint y: 210, endPoint x: 194, endPoint y: 208, distance: 53.2
click at [194, 234] on div "[EMAIL_ADDRESS][DOMAIN_NAME] 15:23" at bounding box center [178, 241] width 83 height 14
drag, startPoint x: 279, startPoint y: 291, endPoint x: 283, endPoint y: 290, distance: 4.1
click at [279, 290] on textarea at bounding box center [317, 295] width 360 height 14
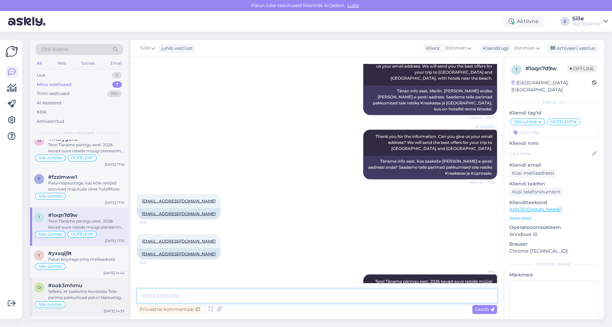
scroll to position [75, 0]
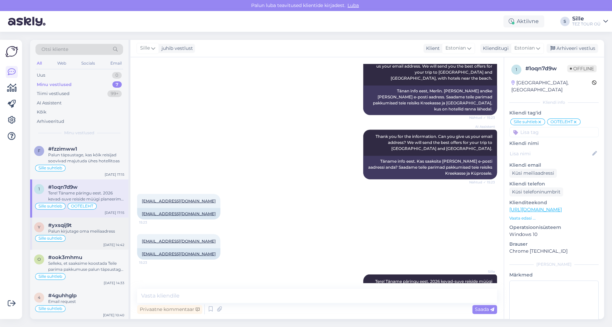
drag, startPoint x: 82, startPoint y: 236, endPoint x: 87, endPoint y: 236, distance: 4.3
click at [85, 236] on div "Sille suhtleb" at bounding box center [79, 238] width 90 height 8
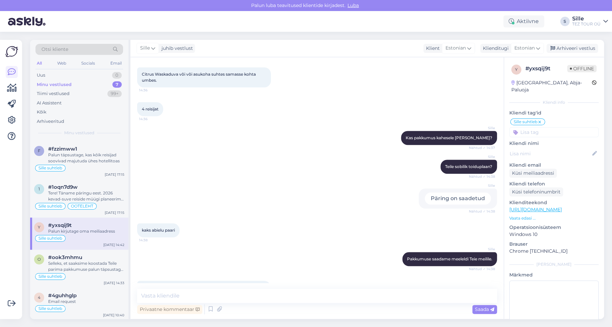
scroll to position [0, 0]
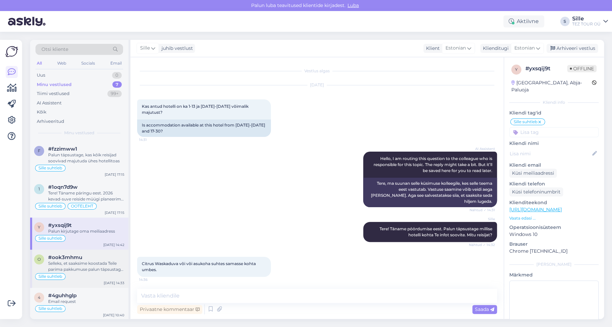
click at [80, 268] on div "Selleks, et saaksime koostada Teile parima pakkumuse palun täpsustage Teile sob…" at bounding box center [86, 266] width 76 height 12
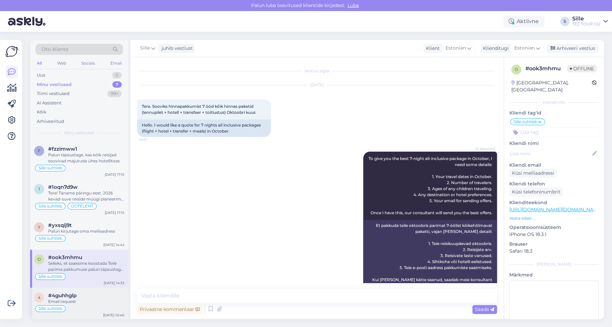
click at [64, 300] on div "Email request" at bounding box center [86, 301] width 76 height 6
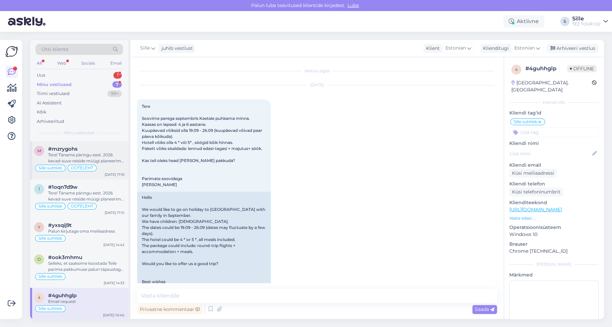
click at [89, 162] on div "Tere! Täname päringu eest. 2026 kevad-suve reiside müügi planeerime avada oktoo…" at bounding box center [86, 158] width 76 height 12
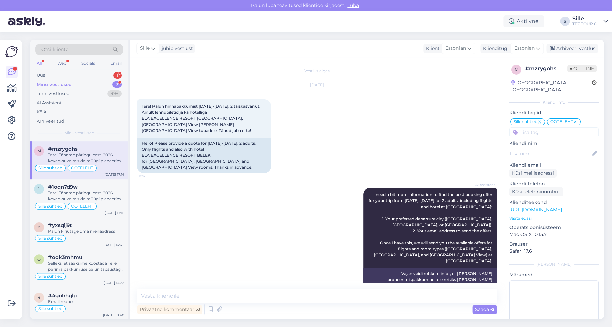
scroll to position [361, 0]
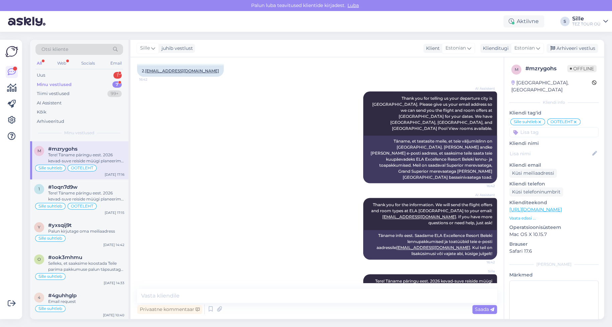
click at [68, 83] on div "Minu vestlused" at bounding box center [54, 84] width 35 height 7
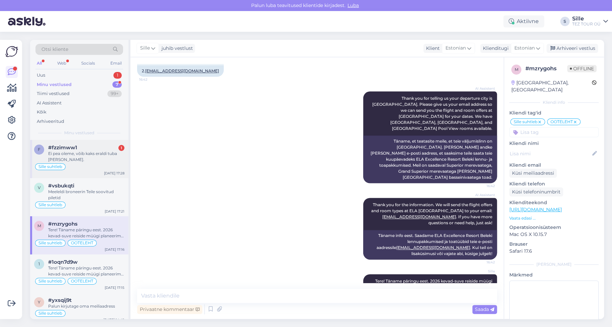
click at [98, 160] on div "Ei pea oleme, võib kaks eraldi tuba [PERSON_NAME]." at bounding box center [86, 156] width 76 height 12
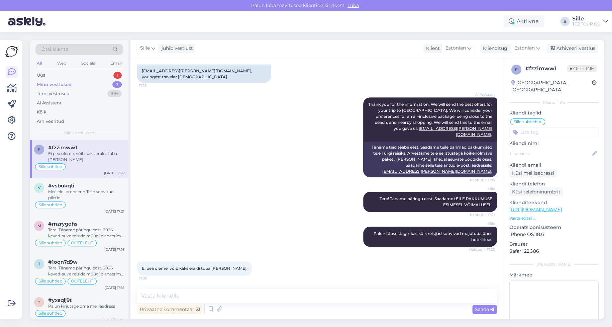
scroll to position [254, 0]
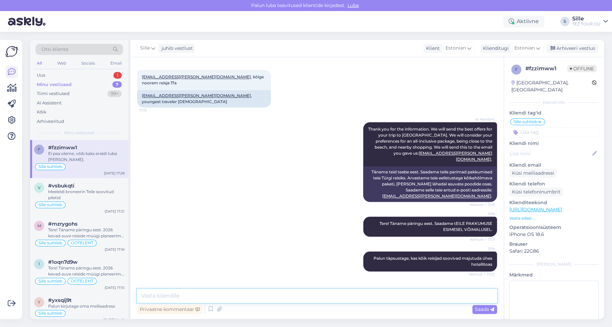
click at [168, 292] on textarea at bounding box center [317, 295] width 360 height 14
type textarea "Tänan täpsustava info eest"
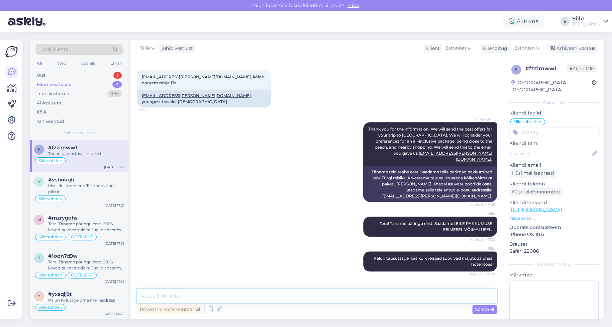
scroll to position [283, 0]
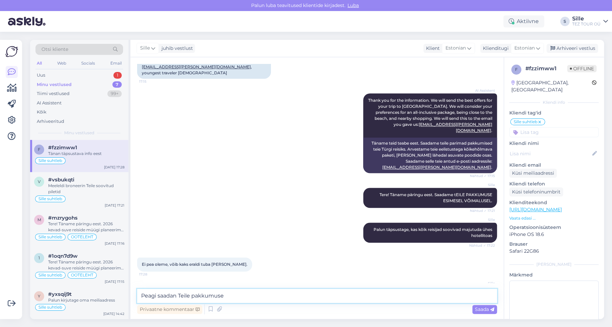
type textarea "Peagi saadan Teile pakkumuse"
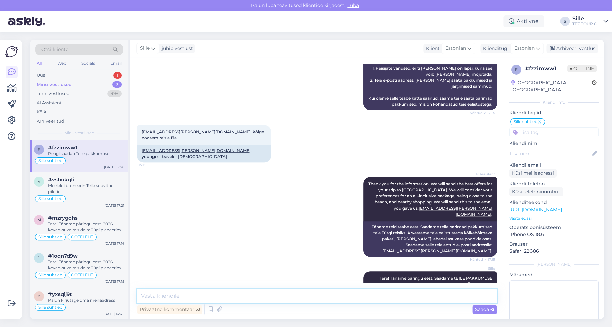
scroll to position [267, 0]
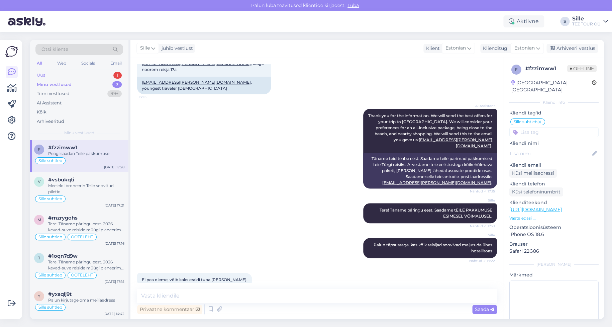
click at [56, 75] on div "Uus 1" at bounding box center [79, 75] width 88 height 9
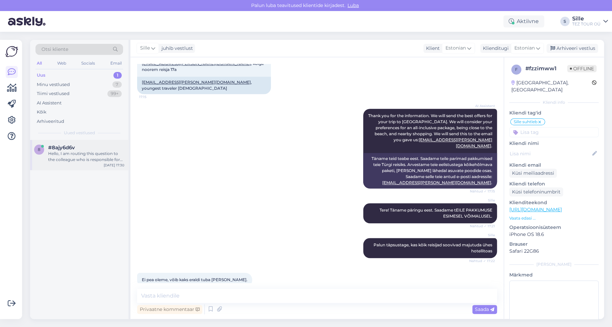
click at [90, 155] on div "Hello, I am routing this question to the colleague who is responsible for this …" at bounding box center [86, 156] width 76 height 12
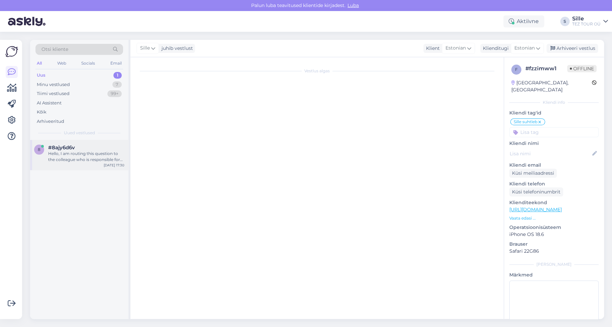
scroll to position [0, 0]
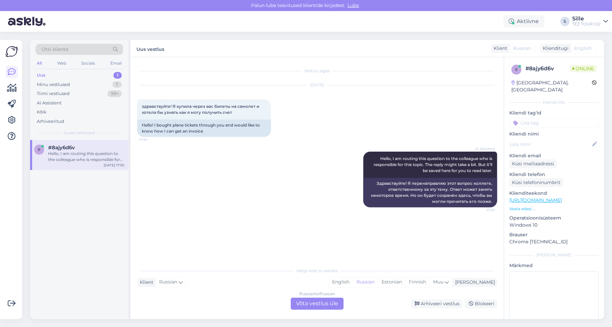
click at [312, 305] on div "Russian to Russian Võta vestlus üle" at bounding box center [316, 303] width 53 height 12
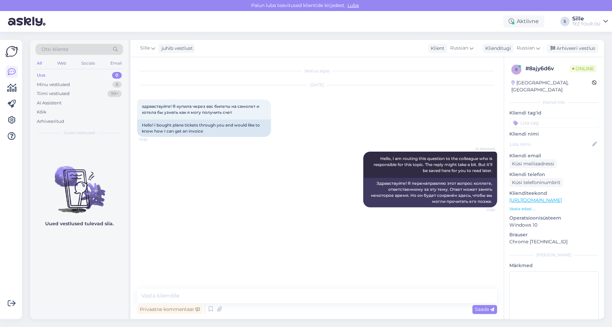
click at [529, 118] on input at bounding box center [553, 123] width 89 height 10
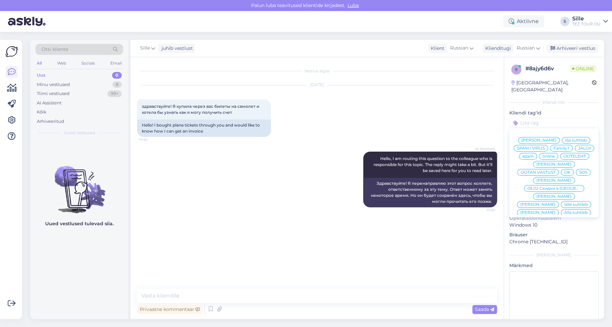
click at [561, 201] on div "Sille suhtleb" at bounding box center [576, 204] width 30 height 7
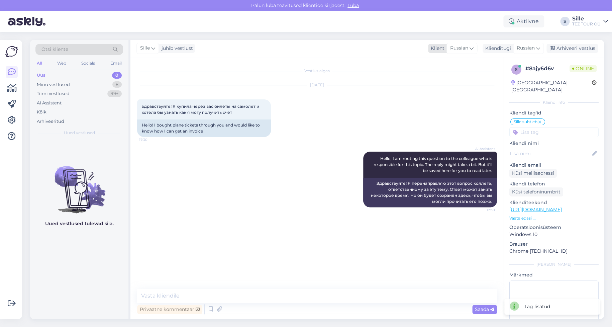
click at [463, 49] on span "Russian" at bounding box center [459, 47] width 18 height 7
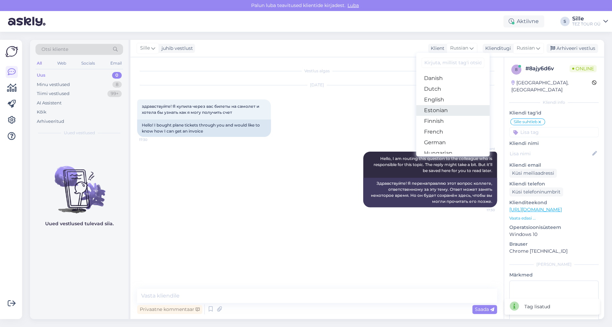
scroll to position [67, 0]
click at [438, 97] on link "Estonian" at bounding box center [453, 96] width 74 height 11
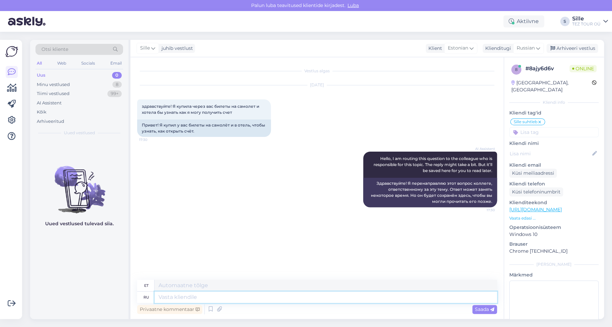
click at [170, 299] on textarea at bounding box center [325, 296] width 342 height 11
click at [454, 46] on span "Estonian" at bounding box center [458, 47] width 20 height 7
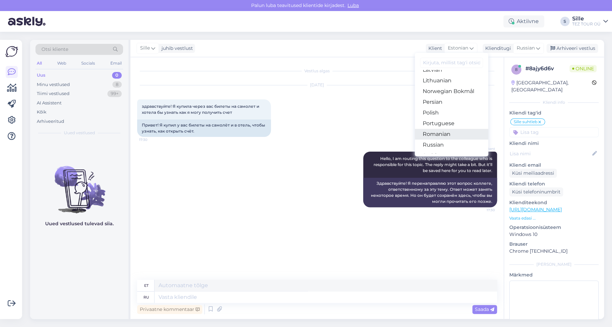
scroll to position [267, 0]
click at [440, 77] on link "Russian" at bounding box center [451, 78] width 74 height 11
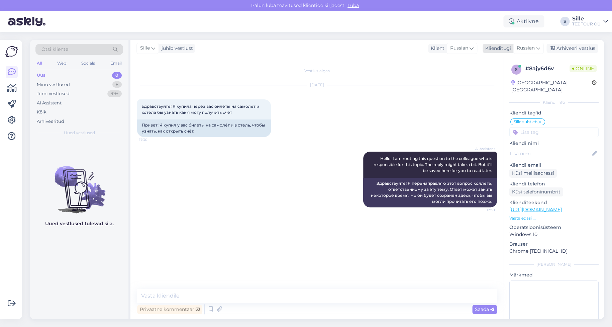
click at [530, 46] on span "Russian" at bounding box center [525, 47] width 18 height 7
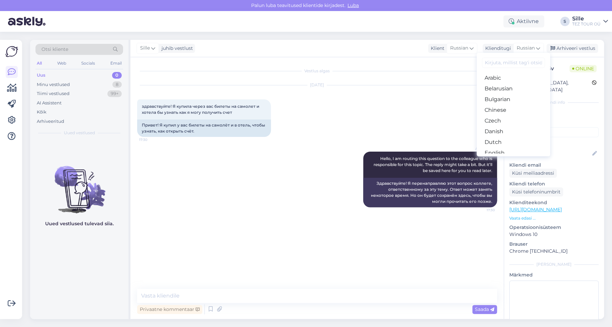
drag, startPoint x: 503, startPoint y: 93, endPoint x: 481, endPoint y: 112, distance: 29.7
click at [503, 158] on link "Estonian" at bounding box center [513, 163] width 74 height 11
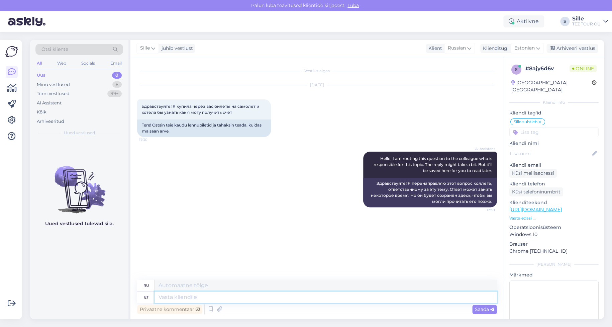
click at [170, 294] on textarea at bounding box center [325, 296] width 342 height 11
type textarea "Tere"
type textarea "Привет"
type textarea "Tere õhtust!"
type textarea "Добрый вечер!"
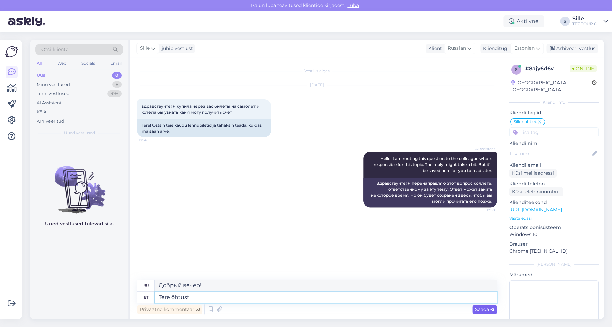
type textarea "Tere õhtust!"
click at [480, 310] on span "Saada" at bounding box center [484, 309] width 19 height 6
click at [178, 297] on textarea at bounding box center [325, 296] width 342 height 11
type textarea "Palu"
type textarea "Пожалуйста"
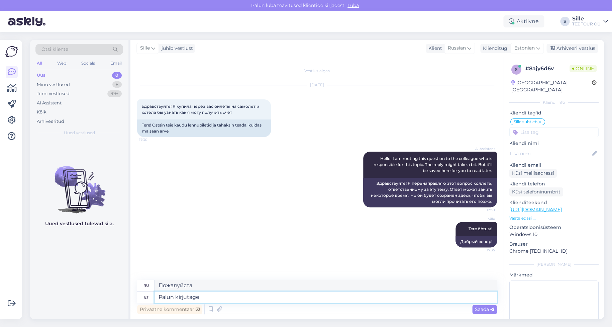
type textarea "Palun kirjutage"
type textarea "Пожалуйста, напишите"
type textarea "Palun kirjutage oma"
type textarea "Пожалуйста, напишите ваш"
type textarea "Palun kirjutage oma e-maili"
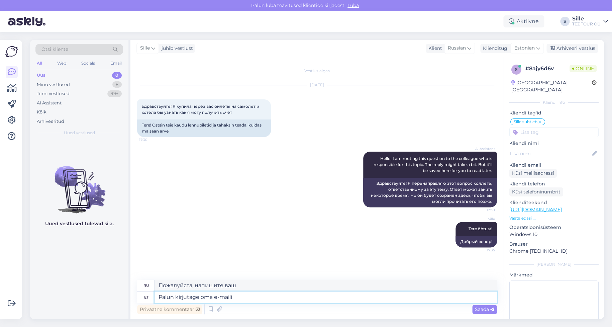
type textarea "Пожалуйста, введите свой адрес электронной почты."
type textarea "Palun kirjutage oma"
type textarea "Пожалуйста, напишите ваш"
type textarea "Palun kirjutage oma broneeingu"
type textarea "Пожалуйста, напишите ваше бронирование."
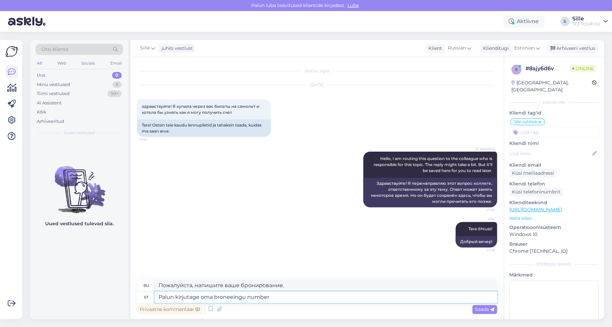
type textarea "Palun kirjutage oma broneeingu number"
type textarea "Пожалуйста, введите номер вашего бронирования."
type textarea "Palun kirjutage oma broneeingu number"
click at [482, 310] on span "Saada" at bounding box center [484, 309] width 19 height 6
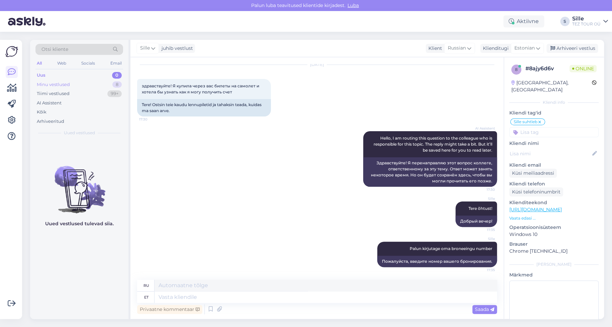
click at [38, 84] on div "Minu vestlused" at bounding box center [53, 84] width 33 height 7
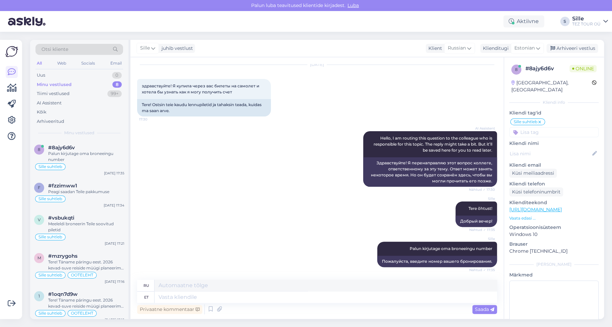
scroll to position [61, 0]
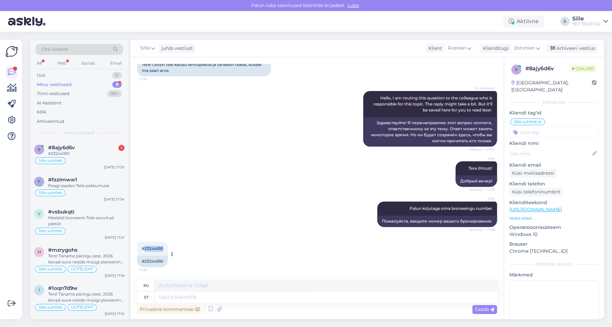
drag, startPoint x: 145, startPoint y: 247, endPoint x: 166, endPoint y: 247, distance: 21.4
click at [166, 247] on div "#23244910 17:36" at bounding box center [152, 248] width 31 height 14
drag, startPoint x: 97, startPoint y: 156, endPoint x: 103, endPoint y: 160, distance: 7.2
click at [97, 156] on div "8 #8ajy6d6v 1 #23244910 Sille suhtleb [DATE] 17:35" at bounding box center [79, 156] width 98 height 32
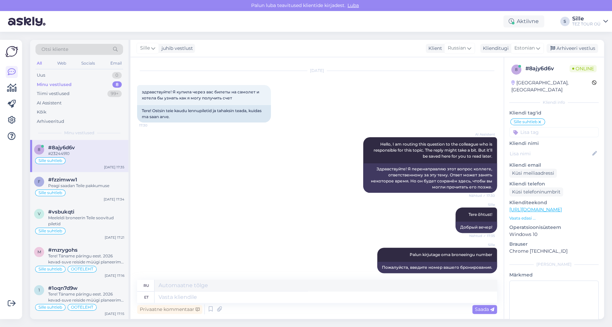
scroll to position [0, 0]
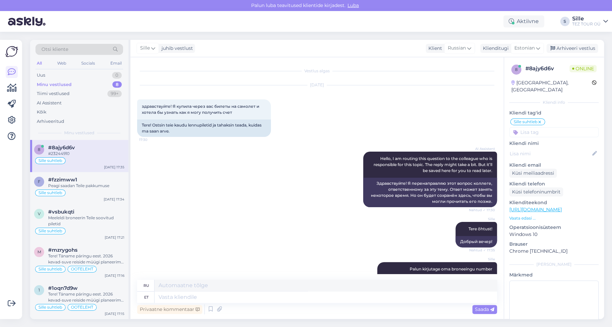
click at [72, 82] on div "Minu vestlused 8" at bounding box center [79, 84] width 88 height 9
click at [89, 190] on div "Sille suhtleb" at bounding box center [79, 193] width 90 height 8
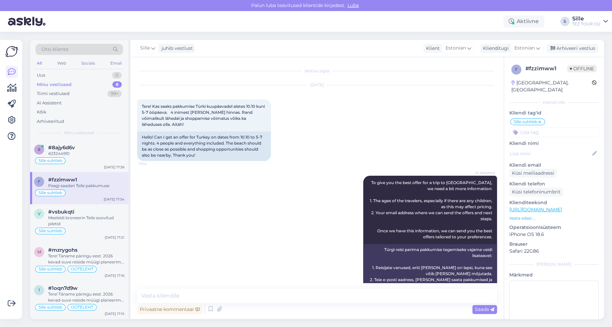
scroll to position [312, 0]
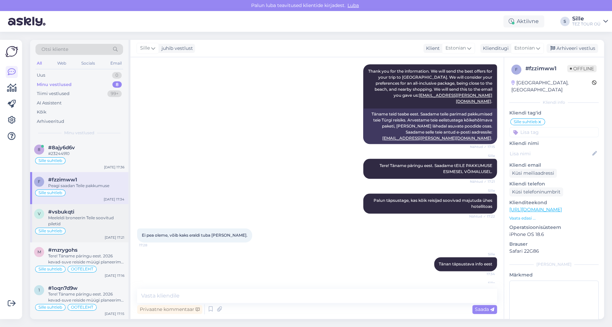
click at [72, 230] on div "Sille suhtleb" at bounding box center [79, 231] width 90 height 8
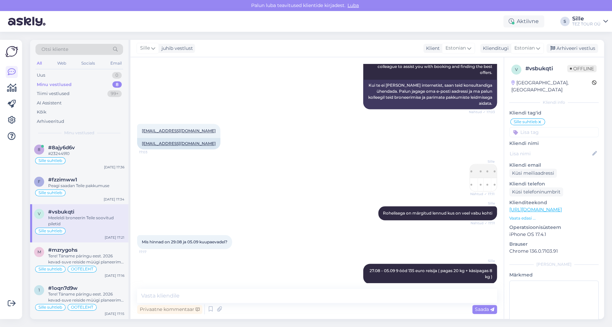
scroll to position [510, 0]
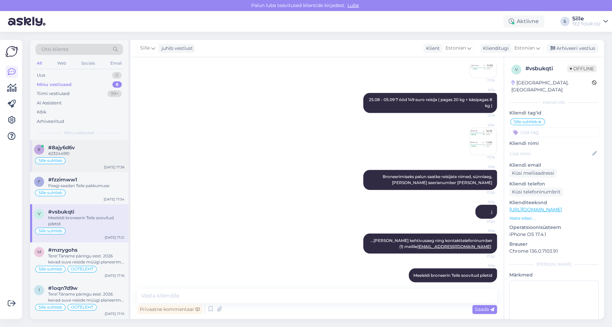
click at [50, 150] on div "#23244910" at bounding box center [86, 153] width 76 height 6
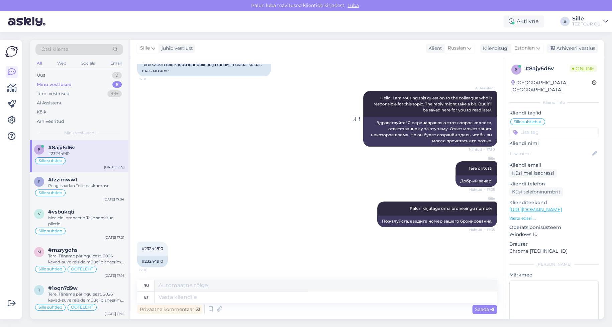
scroll to position [0, 0]
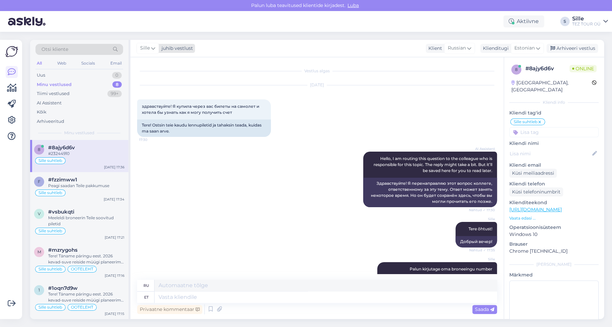
click at [152, 46] on icon at bounding box center [153, 47] width 4 height 7
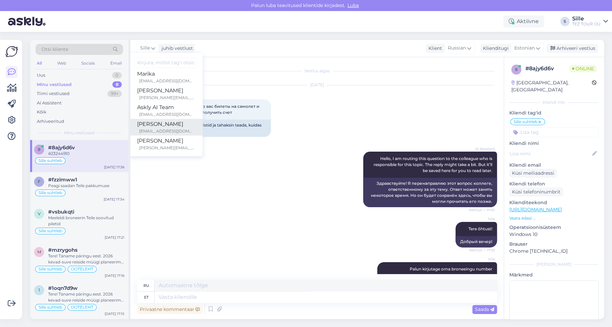
scroll to position [105, 0]
click at [162, 79] on div "[EMAIL_ADDRESS][DOMAIN_NAME]" at bounding box center [166, 80] width 55 height 6
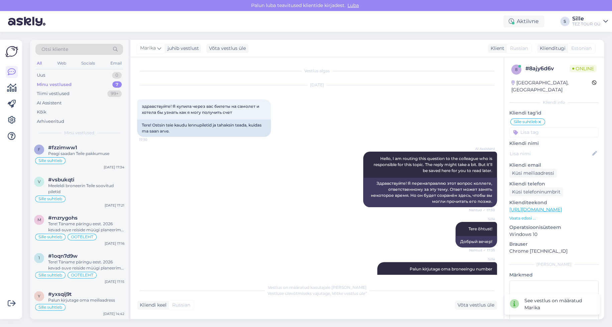
click at [540, 119] on icon at bounding box center [539, 121] width 4 height 5
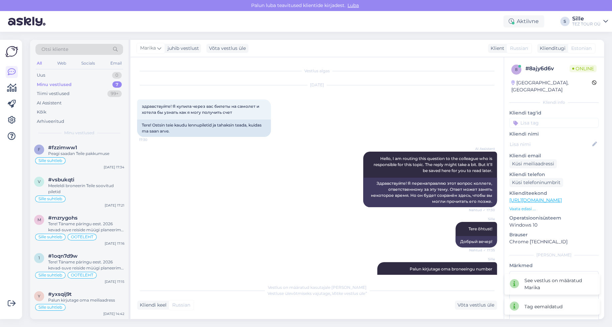
click at [528, 118] on input at bounding box center [553, 123] width 89 height 10
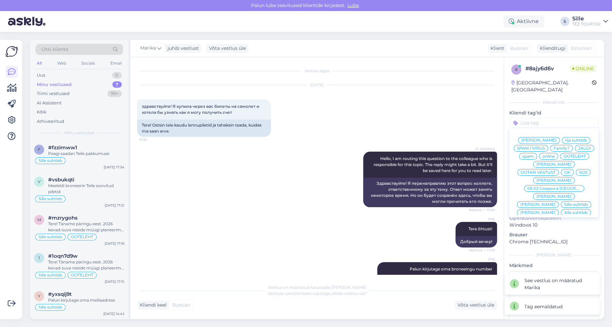
click at [555, 154] on span "online" at bounding box center [548, 156] width 12 height 4
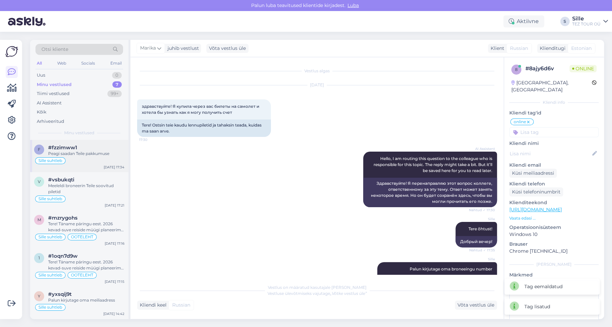
click at [51, 161] on span "Sille suhtleb" at bounding box center [50, 160] width 24 height 4
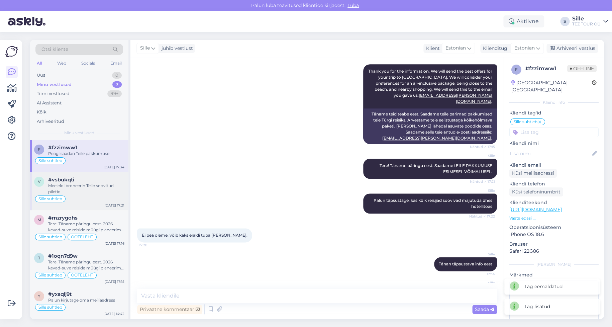
click at [83, 191] on div "Meeleldi broneerin Teile soovitud piletid" at bounding box center [86, 189] width 76 height 12
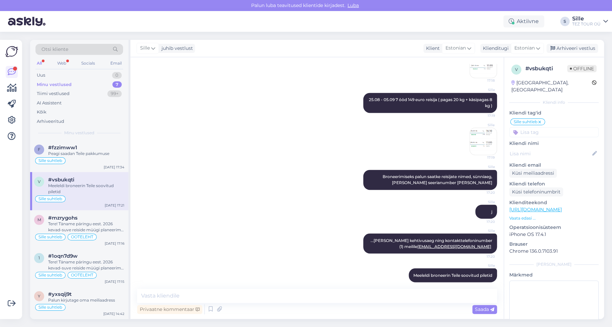
click at [70, 81] on div "Minu vestlused 7" at bounding box center [79, 84] width 88 height 9
click at [70, 81] on div "Minu vestlused" at bounding box center [54, 84] width 35 height 7
